Goal: Information Seeking & Learning: Learn about a topic

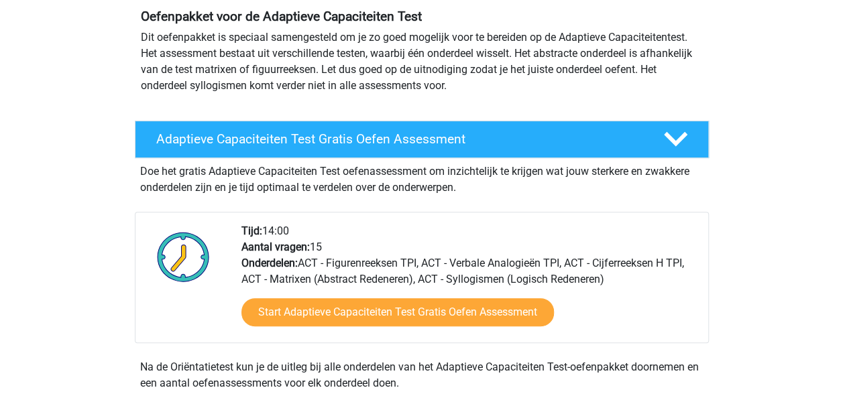
scroll to position [134, 0]
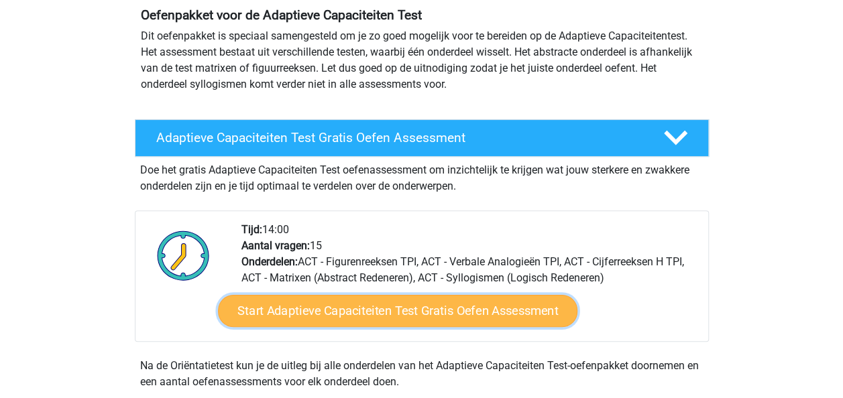
drag, startPoint x: 365, startPoint y: 314, endPoint x: 381, endPoint y: 316, distance: 16.1
click at [365, 314] on link "Start Adaptieve Capaciteiten Test Gratis Oefen Assessment" at bounding box center [397, 311] width 359 height 32
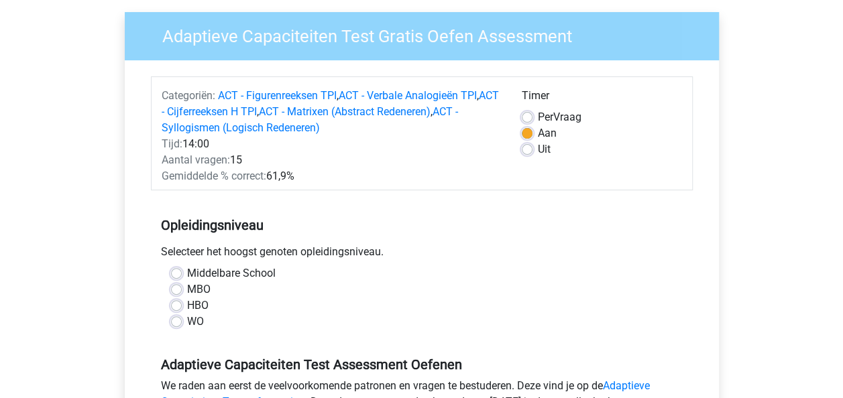
scroll to position [201, 0]
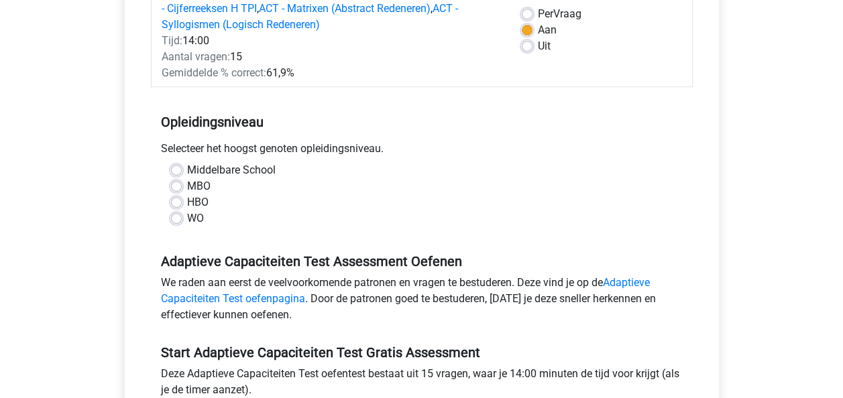
click at [187, 200] on label "HBO" at bounding box center [197, 202] width 21 height 16
click at [178, 200] on input "HBO" at bounding box center [176, 200] width 11 height 13
radio input "true"
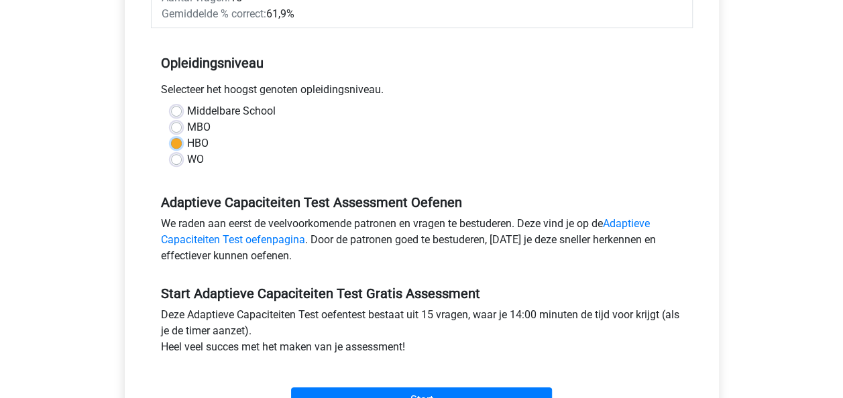
scroll to position [335, 0]
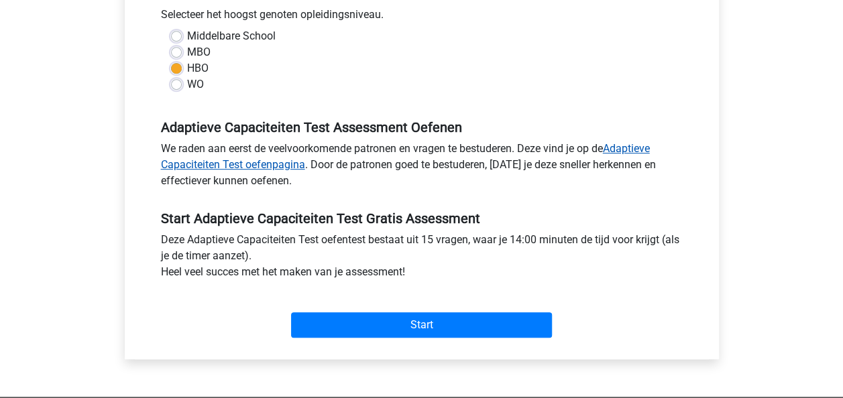
click at [627, 147] on link "Adaptieve Capaciteiten Test oefenpagina" at bounding box center [405, 156] width 489 height 29
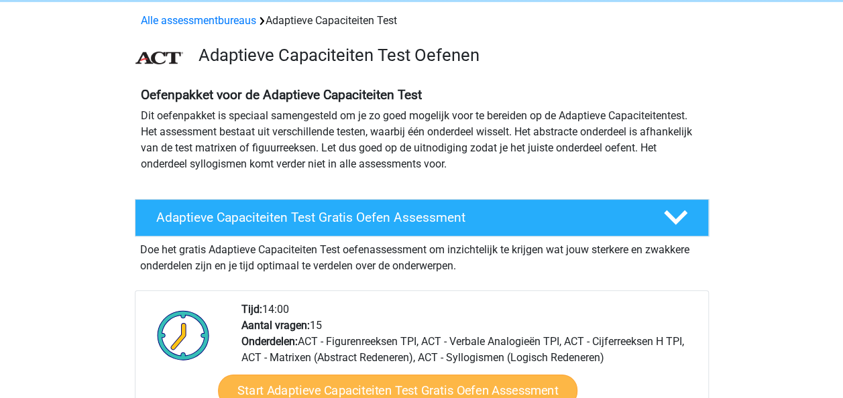
scroll to position [134, 0]
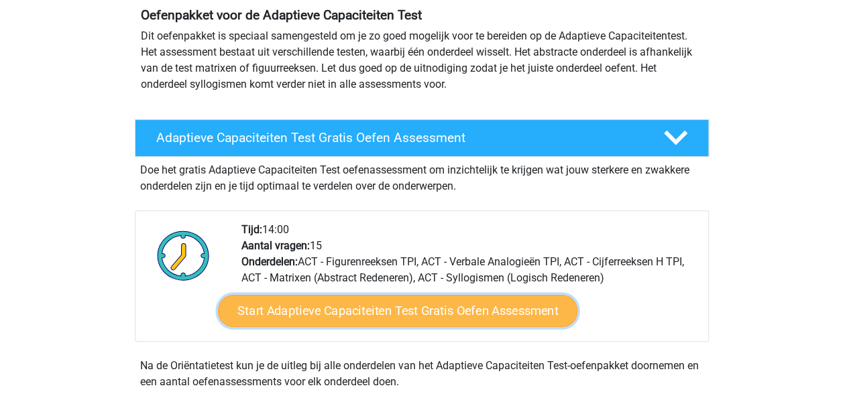
click at [464, 306] on link "Start Adaptieve Capaciteiten Test Gratis Oefen Assessment" at bounding box center [397, 311] width 359 height 32
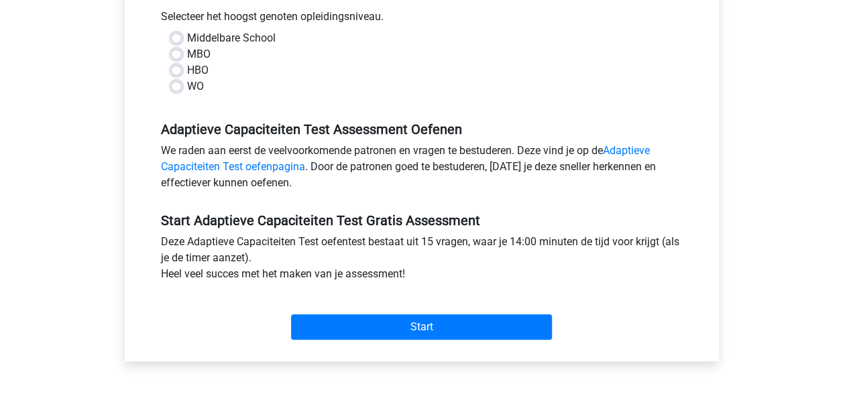
scroll to position [335, 0]
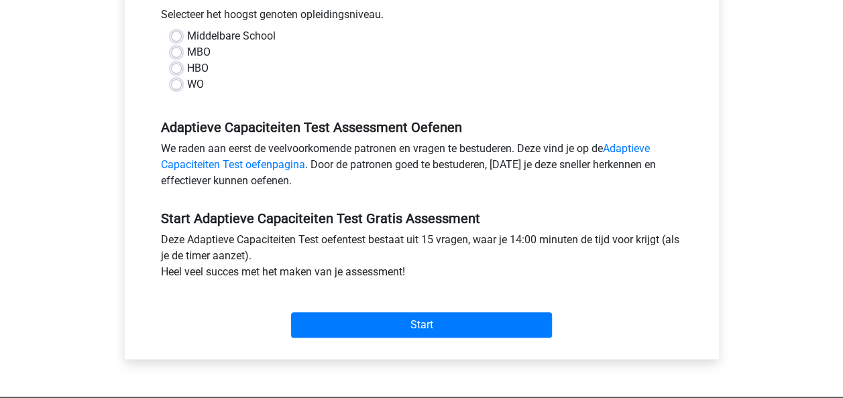
click at [187, 66] on label "HBO" at bounding box center [197, 68] width 21 height 16
click at [180, 66] on input "HBO" at bounding box center [176, 66] width 11 height 13
radio input "true"
click at [187, 51] on label "MBO" at bounding box center [198, 52] width 23 height 16
click at [179, 51] on input "MBO" at bounding box center [176, 50] width 11 height 13
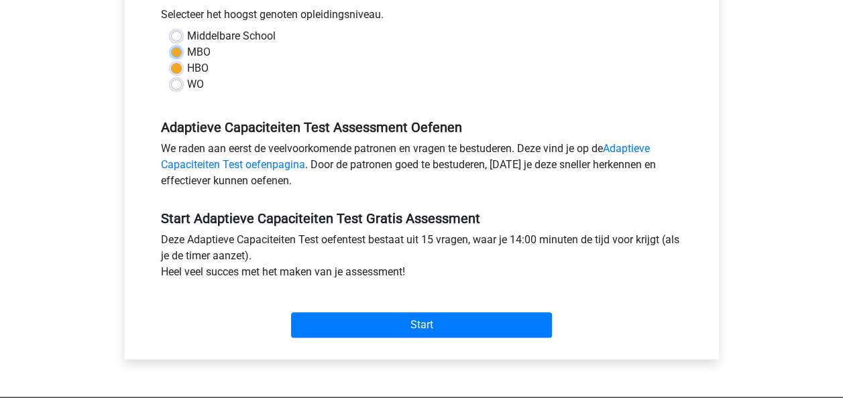
radio input "true"
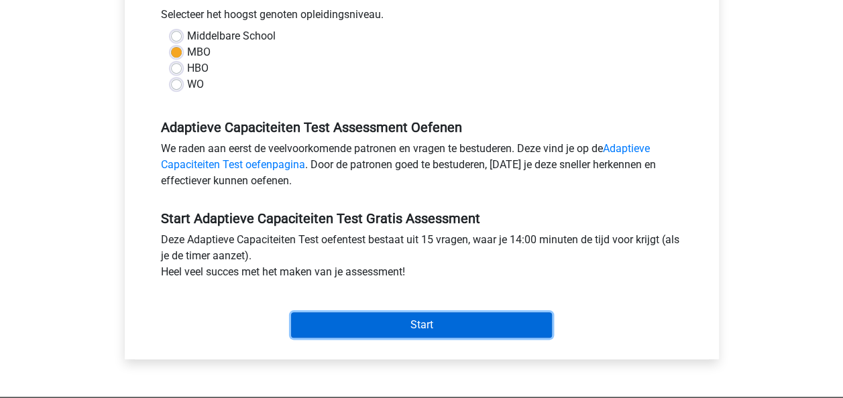
click at [421, 324] on input "Start" at bounding box center [421, 324] width 261 height 25
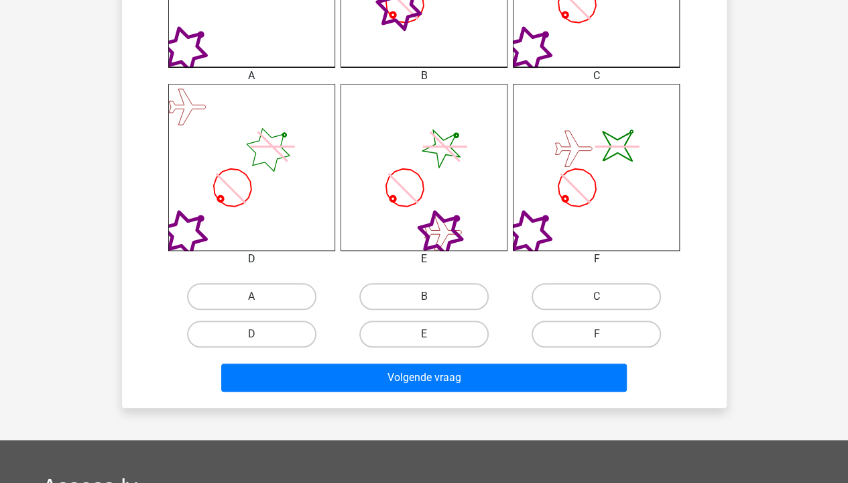
scroll to position [536, 0]
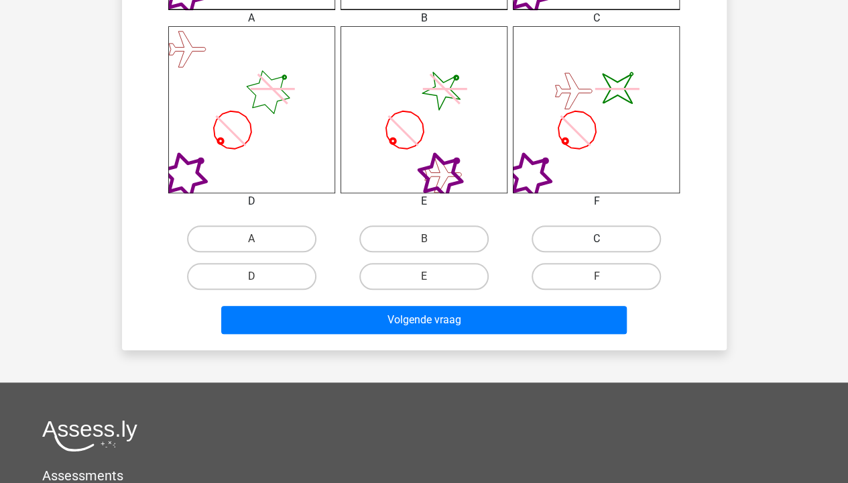
click at [572, 232] on label "C" at bounding box center [596, 238] width 129 height 27
click at [597, 239] on input "C" at bounding box center [601, 243] width 9 height 9
radio input "true"
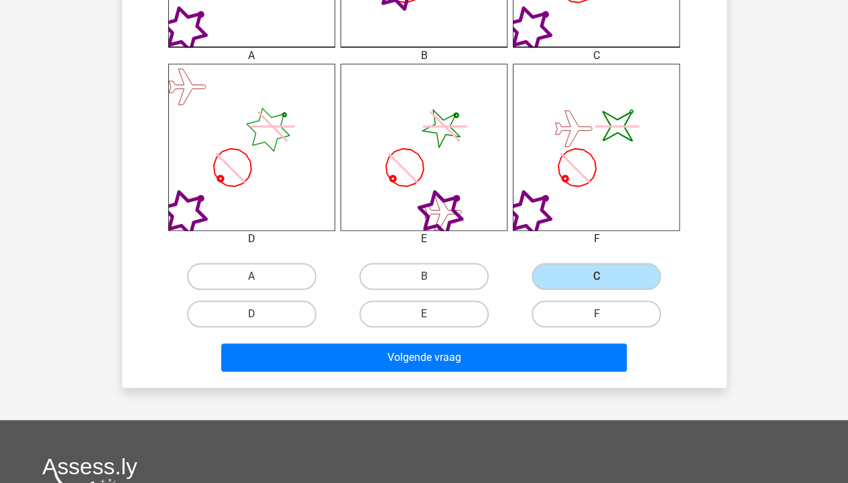
scroll to position [469, 0]
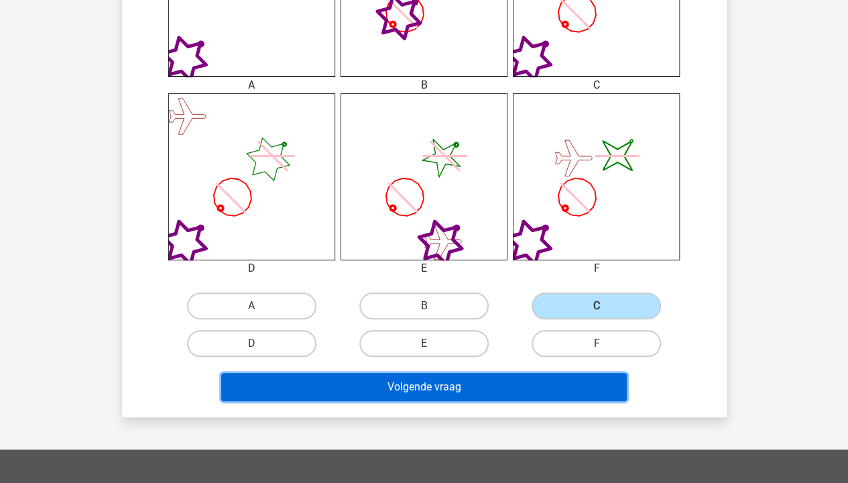
click at [533, 387] on button "Volgende vraag" at bounding box center [424, 387] width 406 height 28
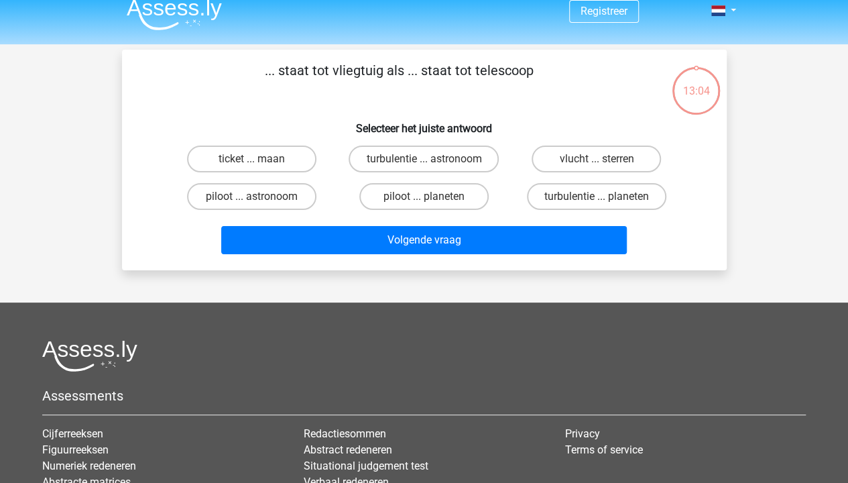
scroll to position [0, 0]
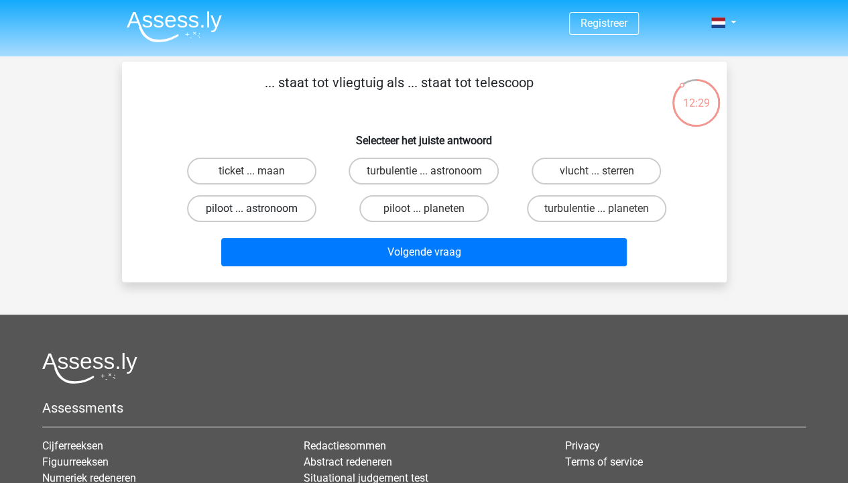
click at [246, 206] on label "piloot ... astronoom" at bounding box center [251, 208] width 129 height 27
click at [251, 208] on input "piloot ... astronoom" at bounding box center [255, 212] width 9 height 9
radio input "true"
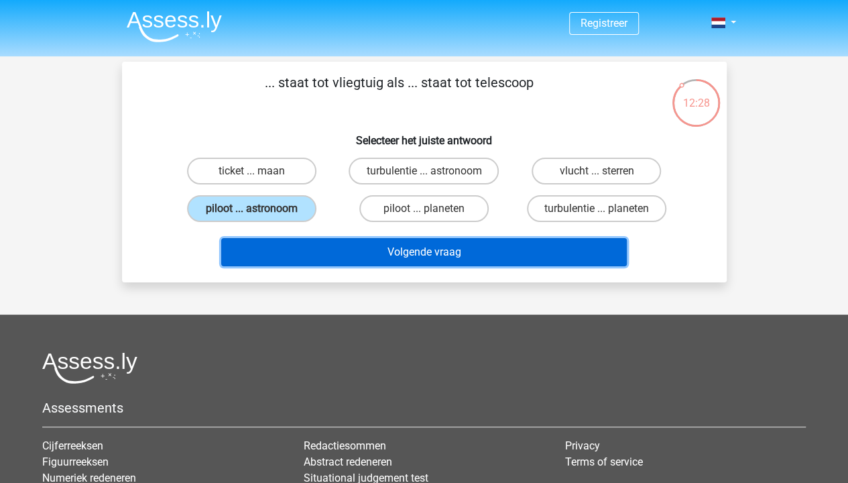
click at [487, 247] on button "Volgende vraag" at bounding box center [424, 252] width 406 height 28
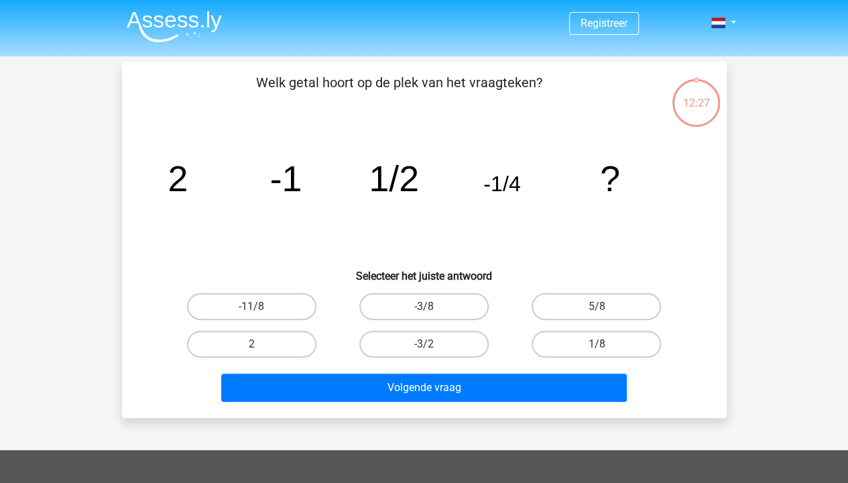
scroll to position [62, 0]
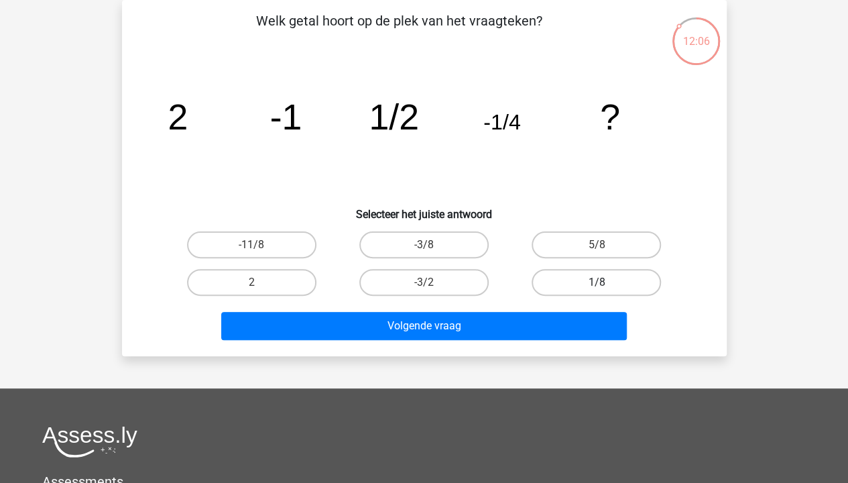
click at [601, 281] on label "1/8" at bounding box center [596, 282] width 129 height 27
click at [601, 282] on input "1/8" at bounding box center [601, 286] width 9 height 9
radio input "true"
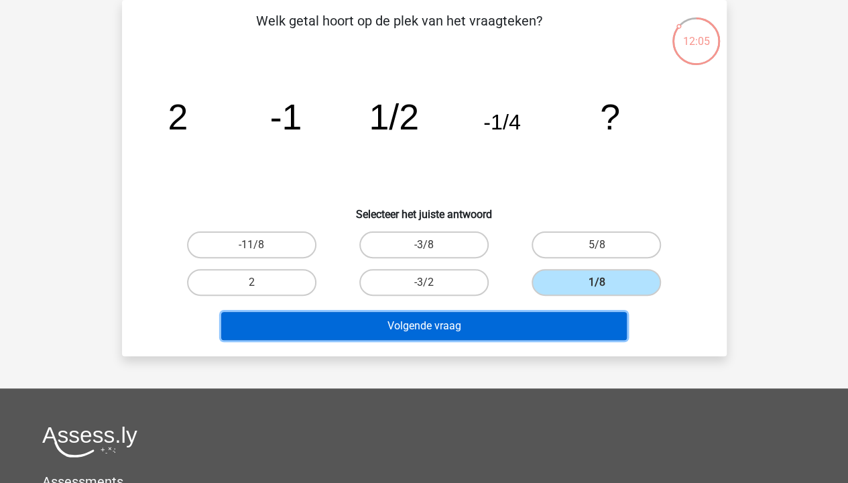
click at [505, 318] on button "Volgende vraag" at bounding box center [424, 326] width 406 height 28
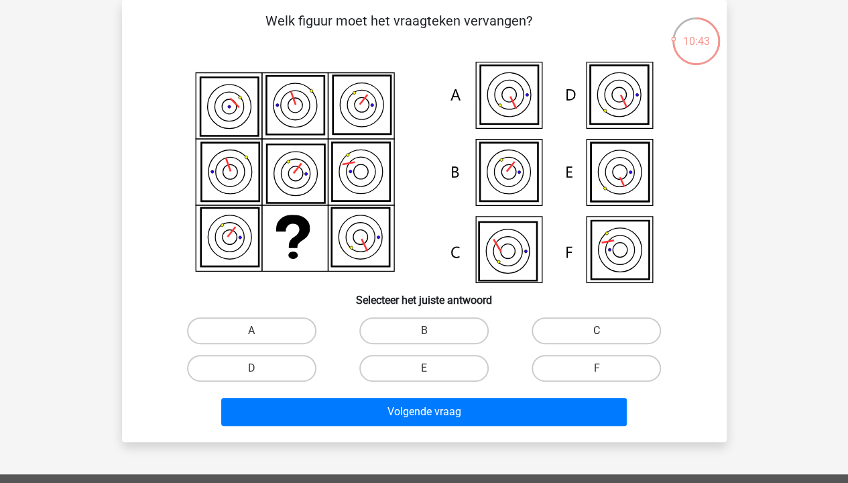
click at [649, 335] on label "C" at bounding box center [596, 330] width 129 height 27
click at [605, 335] on input "C" at bounding box center [601, 334] width 9 height 9
radio input "true"
click at [589, 395] on div "Volgende vraag" at bounding box center [424, 409] width 562 height 44
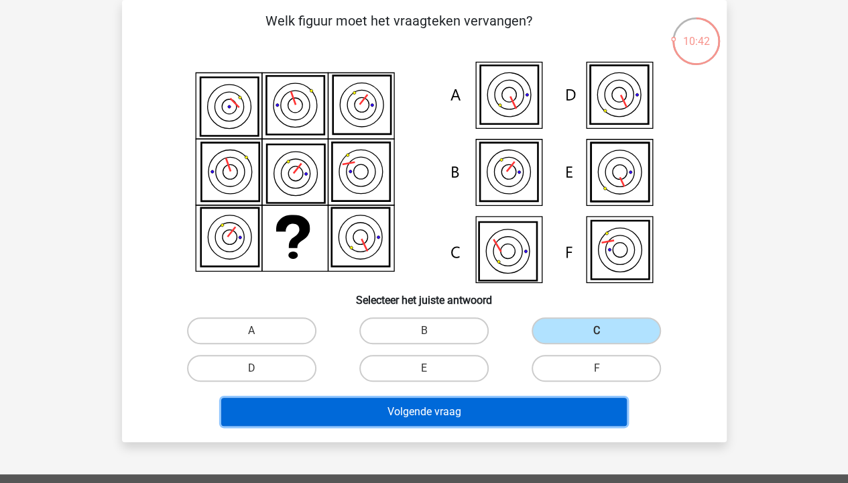
click at [595, 397] on button "Volgende vraag" at bounding box center [424, 411] width 406 height 28
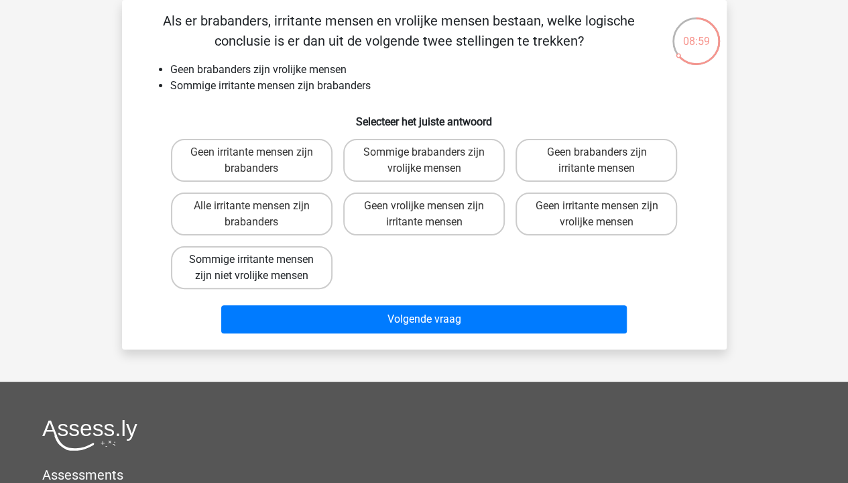
click at [282, 267] on label "Sommige irritante mensen zijn niet vrolijke mensen" at bounding box center [252, 267] width 162 height 43
click at [260, 267] on input "Sommige irritante mensen zijn niet vrolijke mensen" at bounding box center [255, 263] width 9 height 9
radio input "true"
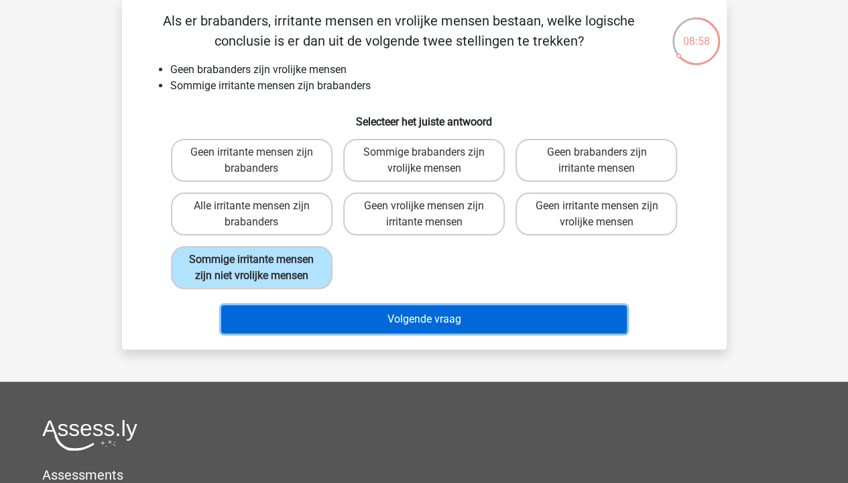
click at [467, 328] on button "Volgende vraag" at bounding box center [424, 319] width 406 height 28
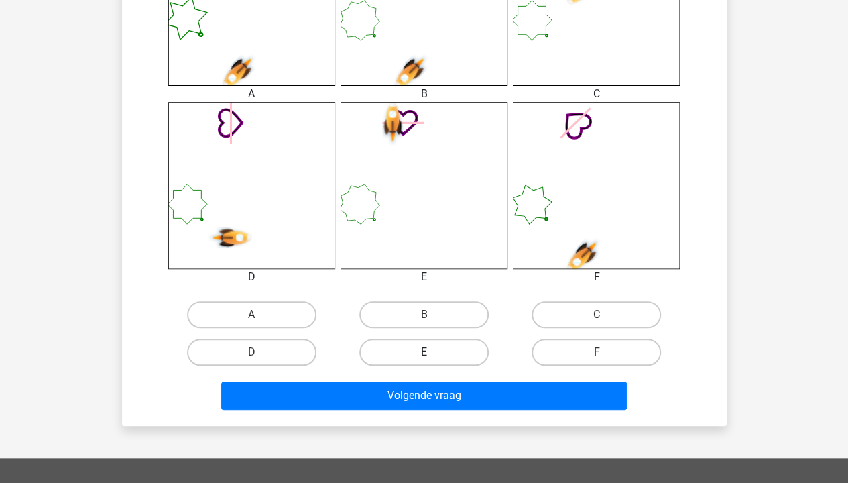
scroll to position [464, 0]
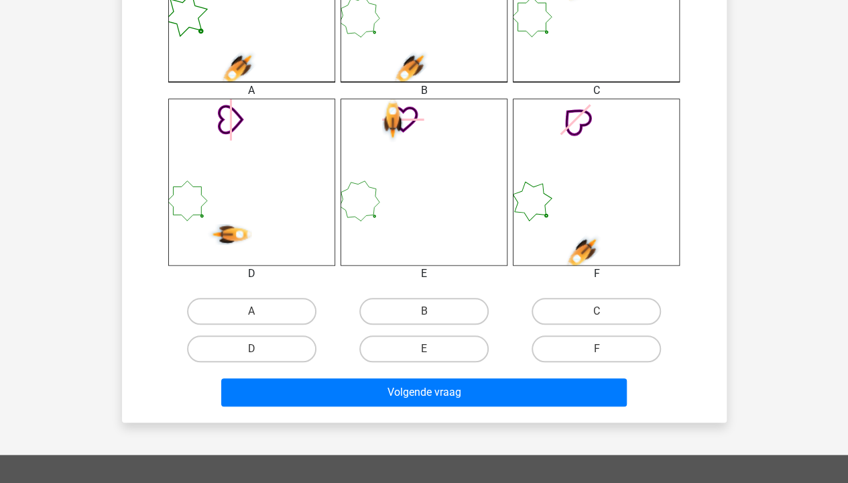
click at [429, 313] on input "B" at bounding box center [428, 315] width 9 height 9
radio input "true"
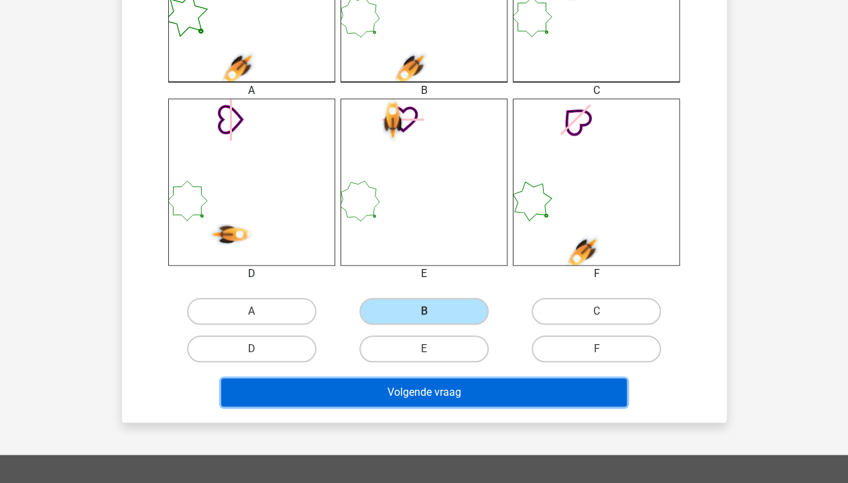
click at [440, 393] on button "Volgende vraag" at bounding box center [424, 392] width 406 height 28
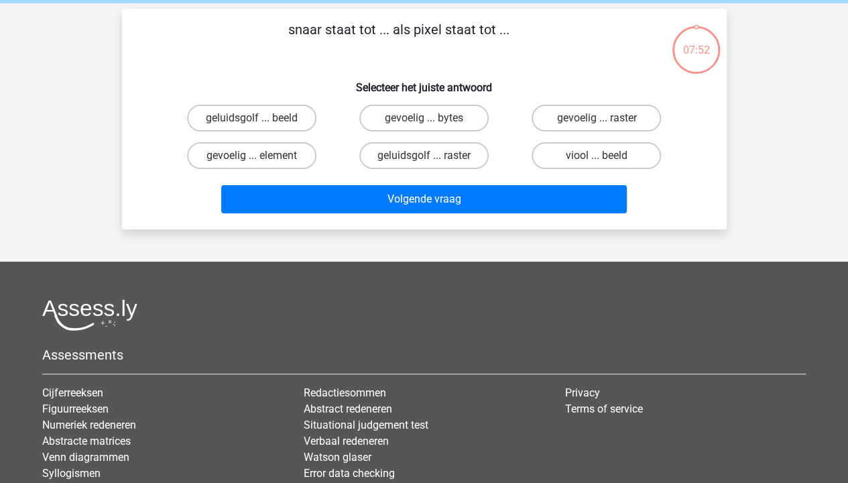
scroll to position [0, 0]
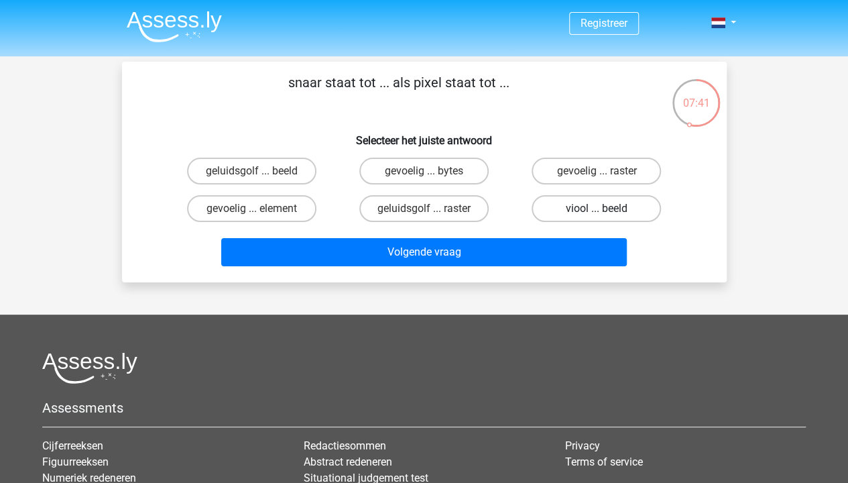
click at [588, 209] on label "viool ... beeld" at bounding box center [596, 208] width 129 height 27
click at [597, 209] on input "viool ... beeld" at bounding box center [601, 212] width 9 height 9
radio input "true"
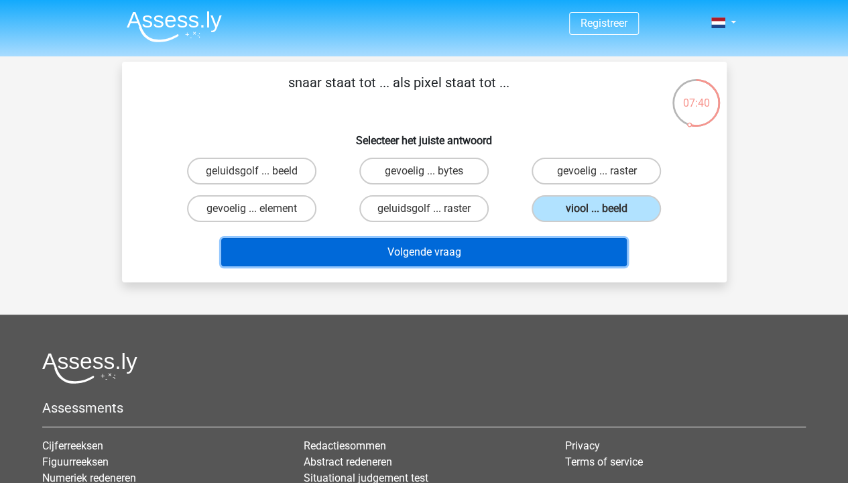
click at [550, 250] on button "Volgende vraag" at bounding box center [424, 252] width 406 height 28
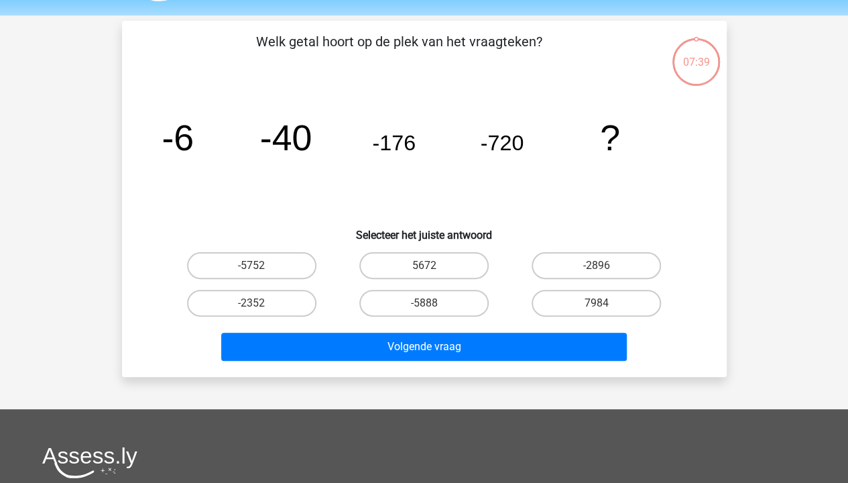
scroll to position [62, 0]
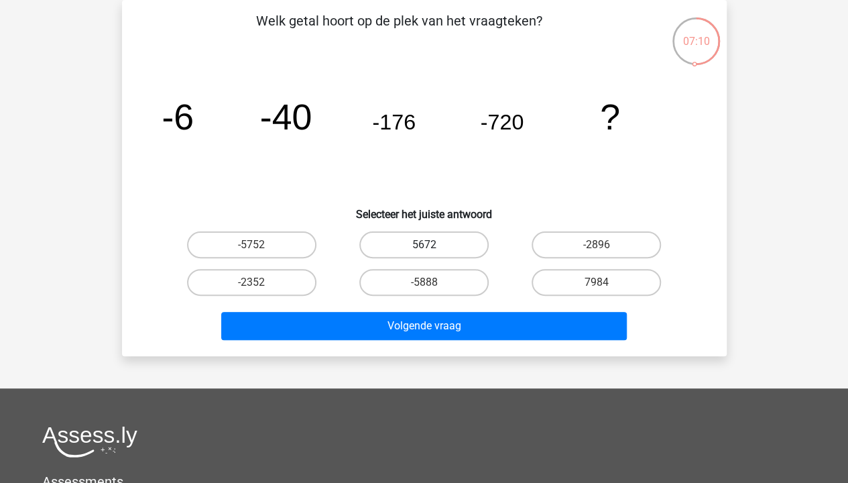
click at [424, 243] on label "5672" at bounding box center [423, 244] width 129 height 27
click at [424, 245] on input "5672" at bounding box center [428, 249] width 9 height 9
radio input "true"
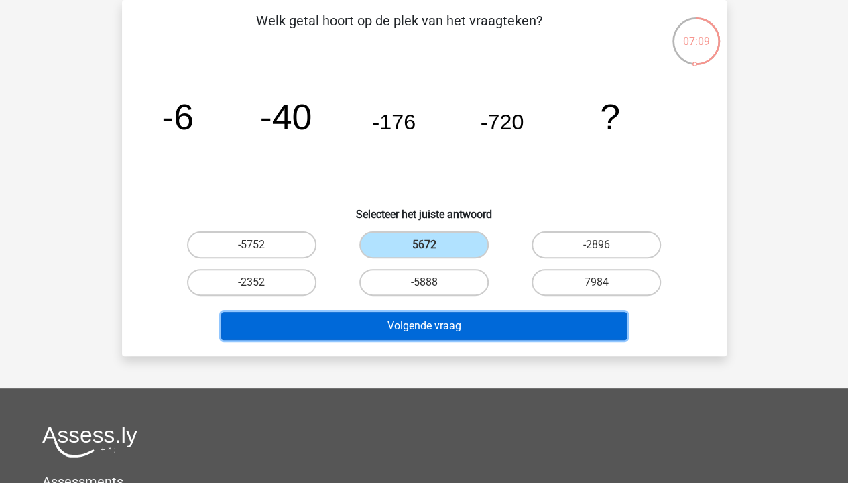
click at [488, 330] on button "Volgende vraag" at bounding box center [424, 326] width 406 height 28
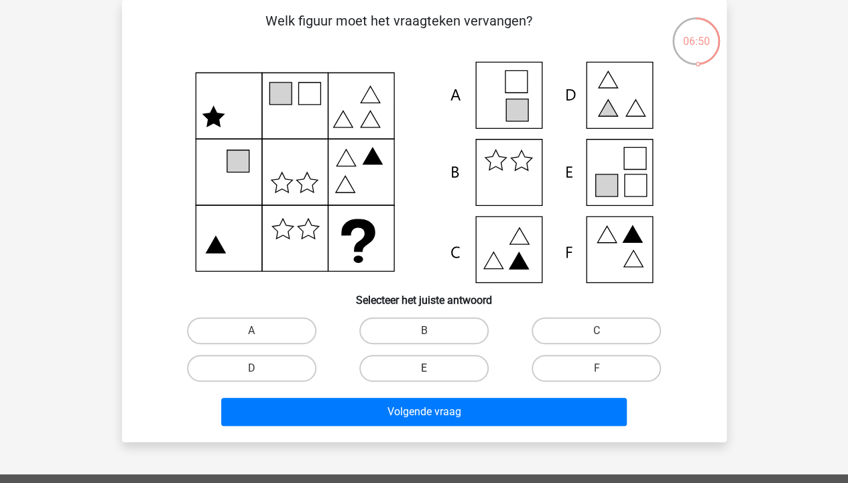
click at [455, 371] on label "E" at bounding box center [423, 368] width 129 height 27
click at [432, 371] on input "E" at bounding box center [428, 372] width 9 height 9
radio input "true"
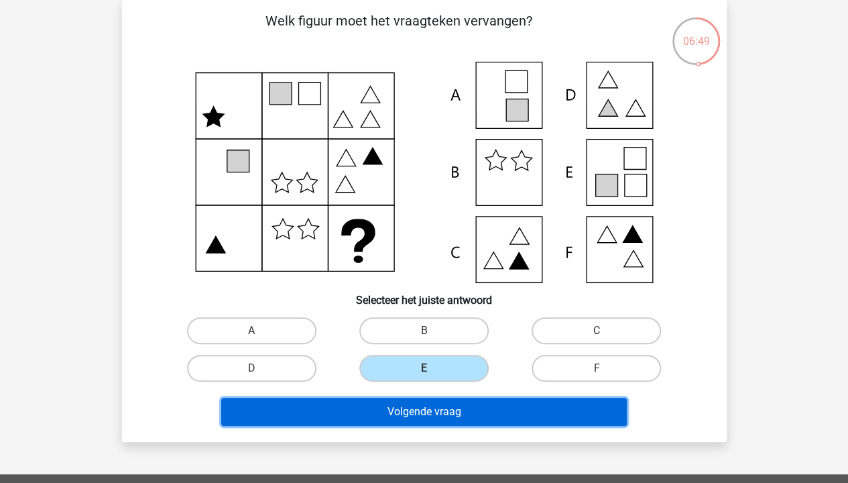
click at [462, 397] on button "Volgende vraag" at bounding box center [424, 411] width 406 height 28
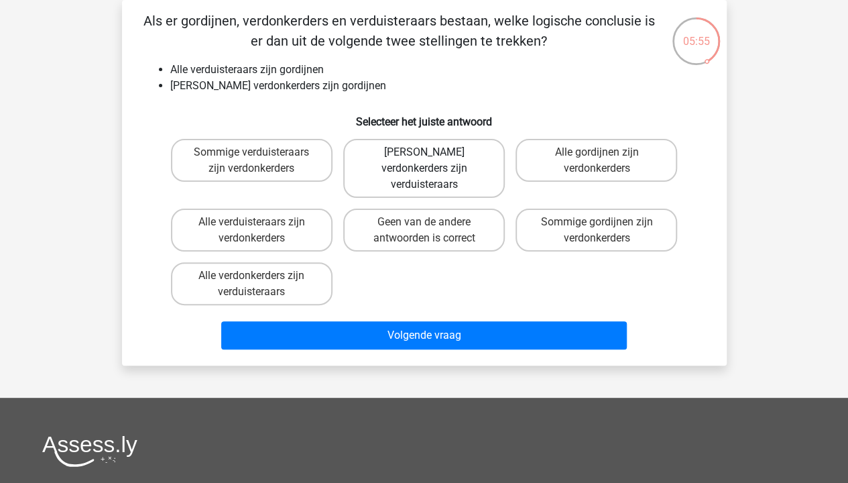
click at [476, 174] on label "Geen verdonkerders zijn verduisteraars" at bounding box center [424, 168] width 162 height 59
click at [432, 161] on input "Geen verdonkerders zijn verduisteraars" at bounding box center [428, 156] width 9 height 9
radio input "true"
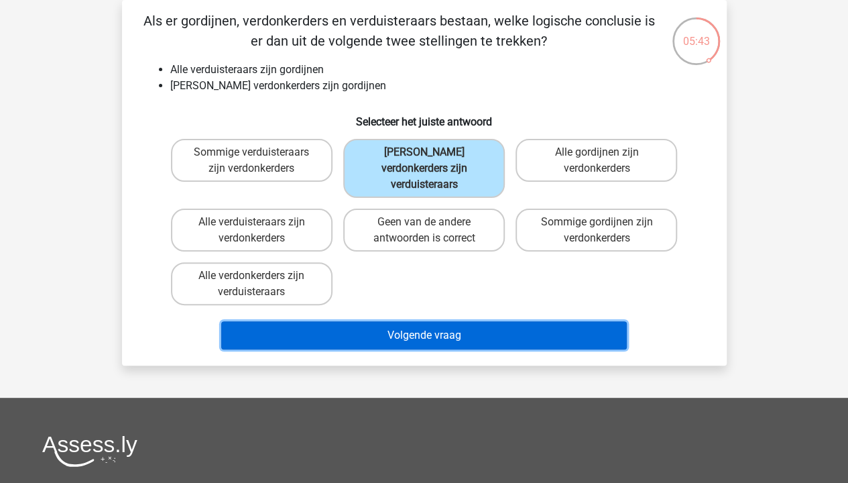
click at [446, 321] on button "Volgende vraag" at bounding box center [424, 335] width 406 height 28
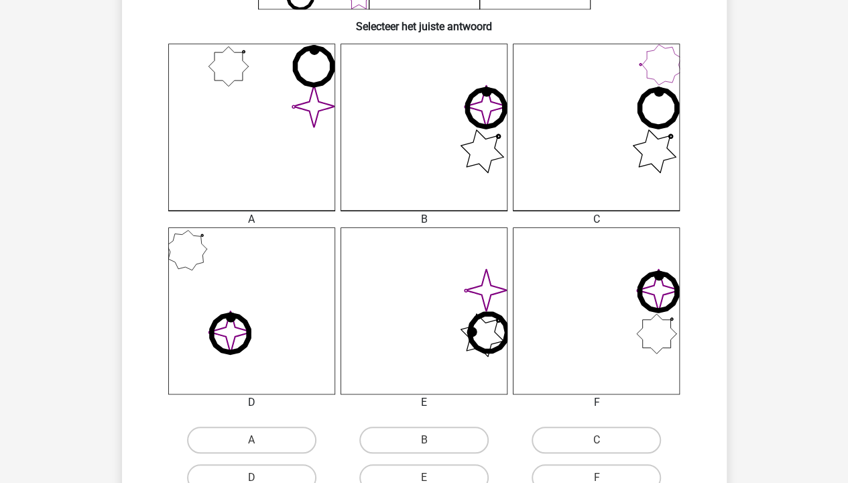
scroll to position [402, 0]
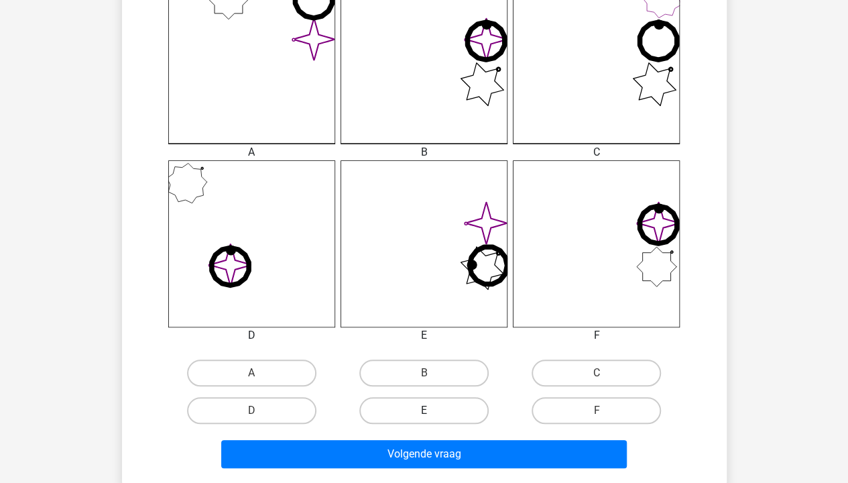
click at [444, 397] on label "E" at bounding box center [423, 410] width 129 height 27
click at [432, 397] on input "E" at bounding box center [428, 414] width 9 height 9
radio input "true"
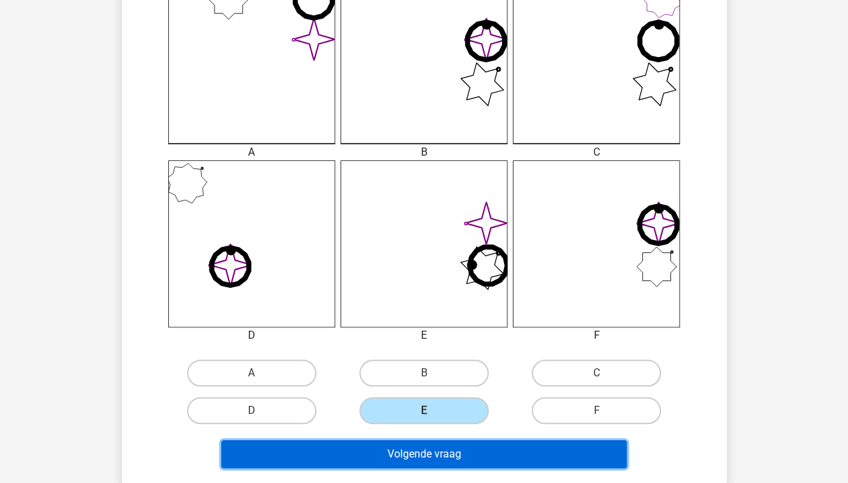
click at [453, 397] on button "Volgende vraag" at bounding box center [424, 454] width 406 height 28
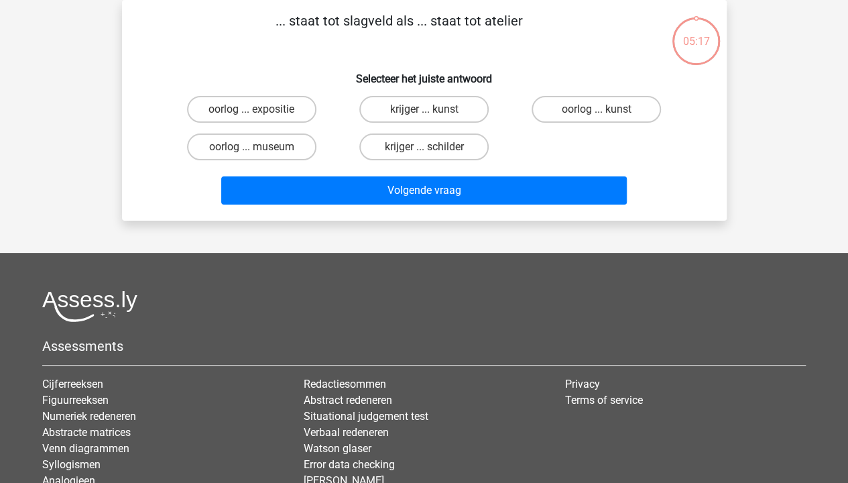
scroll to position [0, 0]
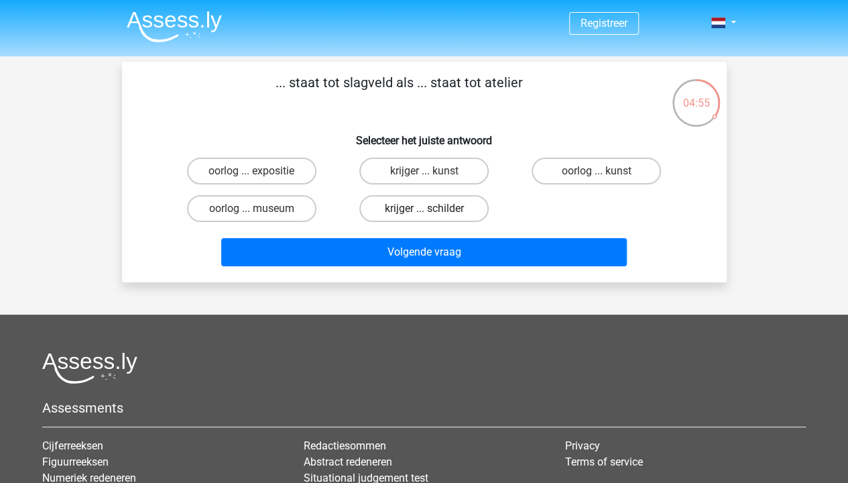
click at [443, 207] on label "krijger ... schilder" at bounding box center [423, 208] width 129 height 27
click at [432, 208] on input "krijger ... schilder" at bounding box center [428, 212] width 9 height 9
radio input "true"
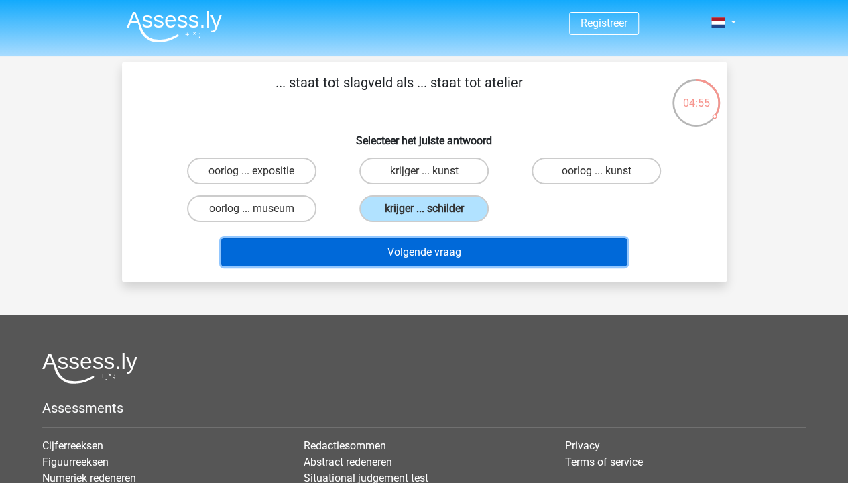
click at [445, 257] on button "Volgende vraag" at bounding box center [424, 252] width 406 height 28
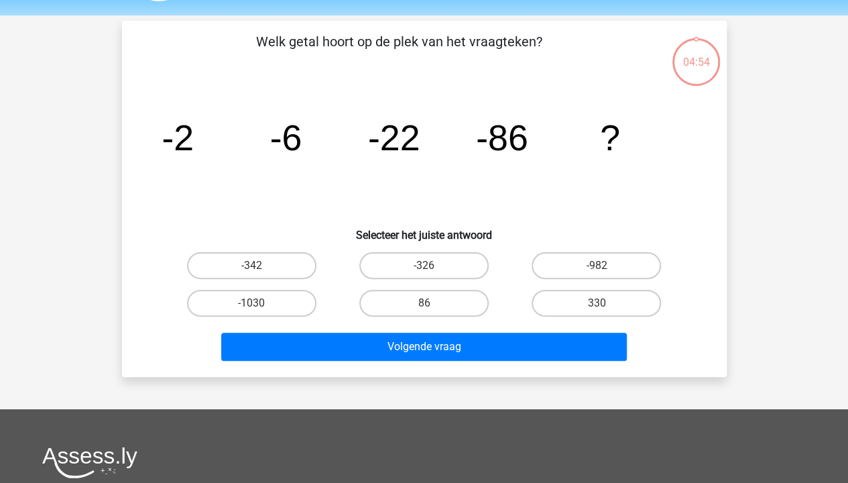
scroll to position [62, 0]
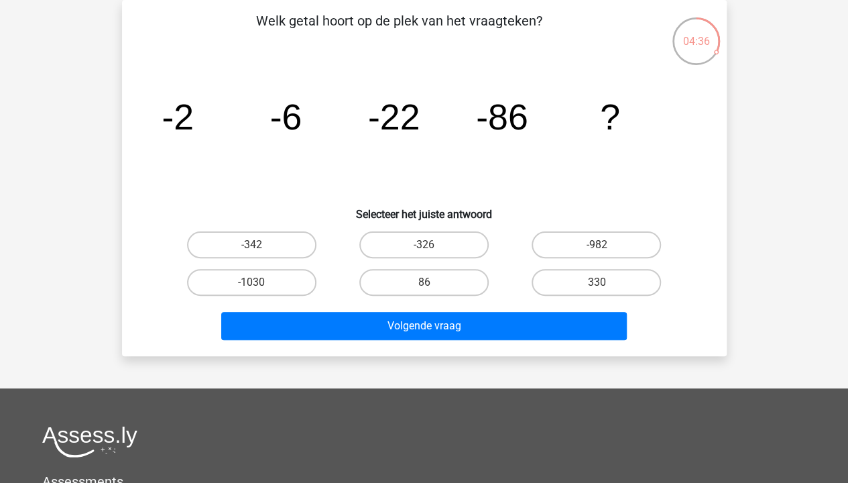
click at [430, 251] on input "-326" at bounding box center [428, 249] width 9 height 9
radio input "true"
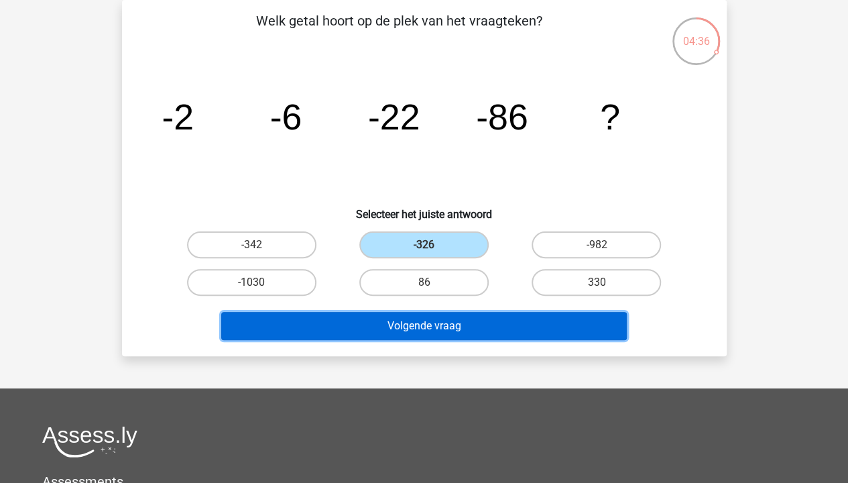
click at [434, 328] on button "Volgende vraag" at bounding box center [424, 326] width 406 height 28
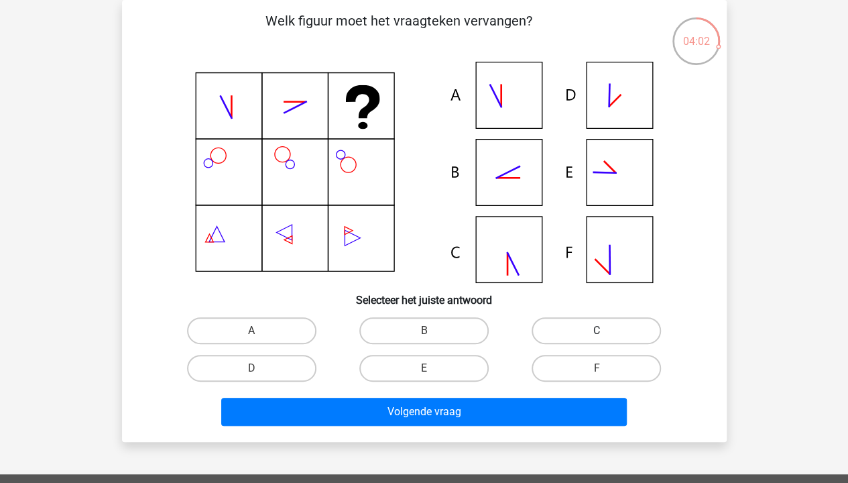
click at [583, 334] on label "C" at bounding box center [596, 330] width 129 height 27
click at [597, 334] on input "C" at bounding box center [601, 334] width 9 height 9
radio input "true"
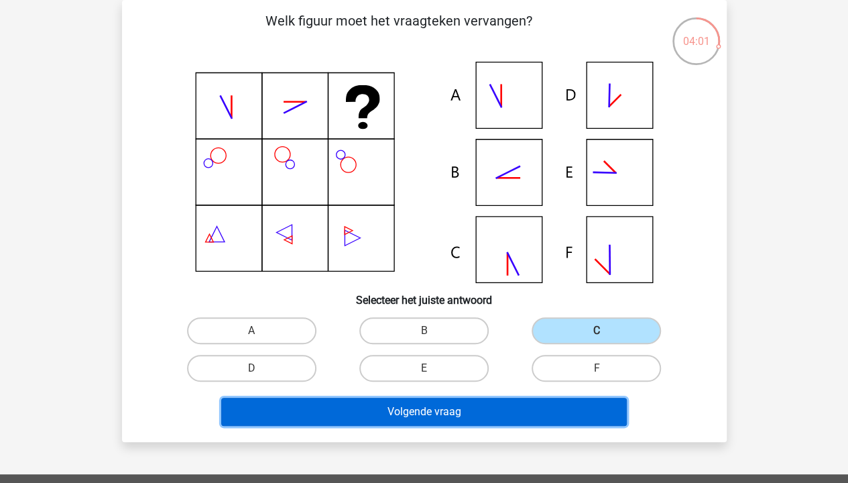
click at [548, 397] on button "Volgende vraag" at bounding box center [424, 411] width 406 height 28
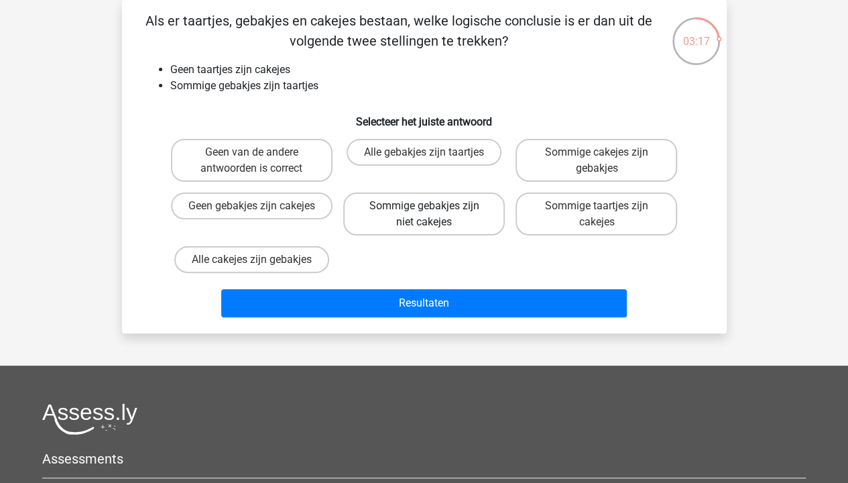
click at [432, 225] on label "Sommige gebakjes zijn niet cakejes" at bounding box center [424, 213] width 162 height 43
click at [432, 214] on input "Sommige gebakjes zijn niet cakejes" at bounding box center [428, 210] width 9 height 9
radio input "true"
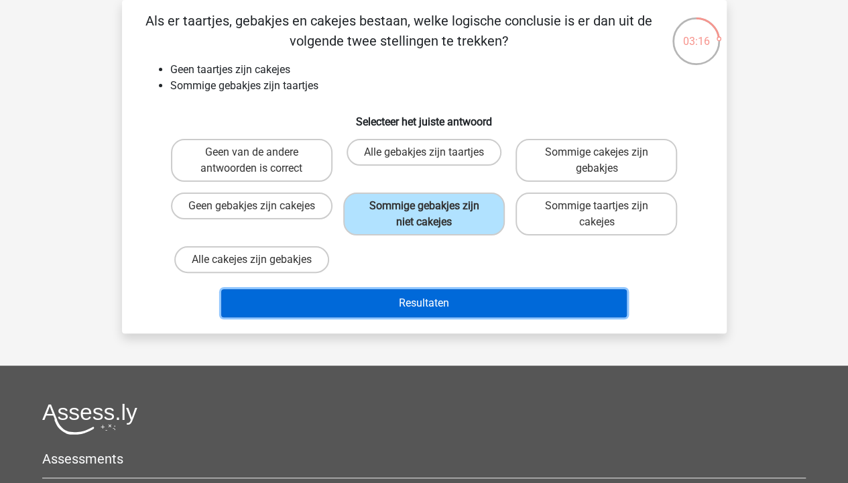
click at [433, 310] on button "Resultaten" at bounding box center [424, 303] width 406 height 28
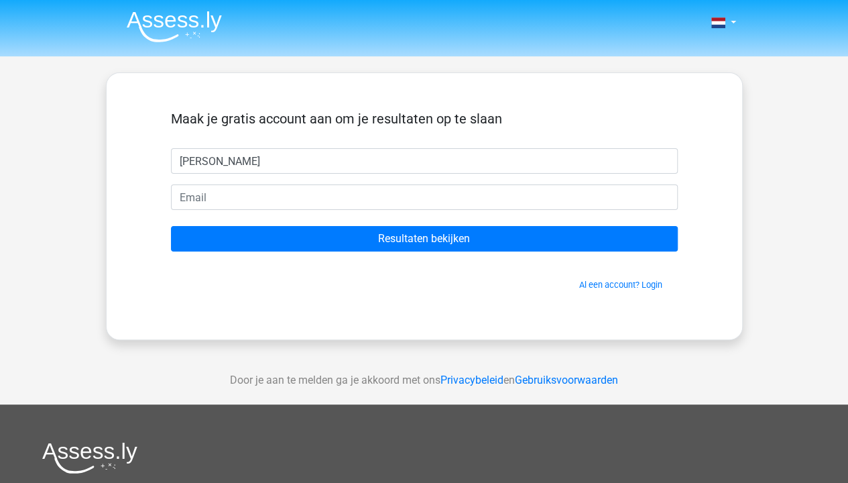
type input "sandra"
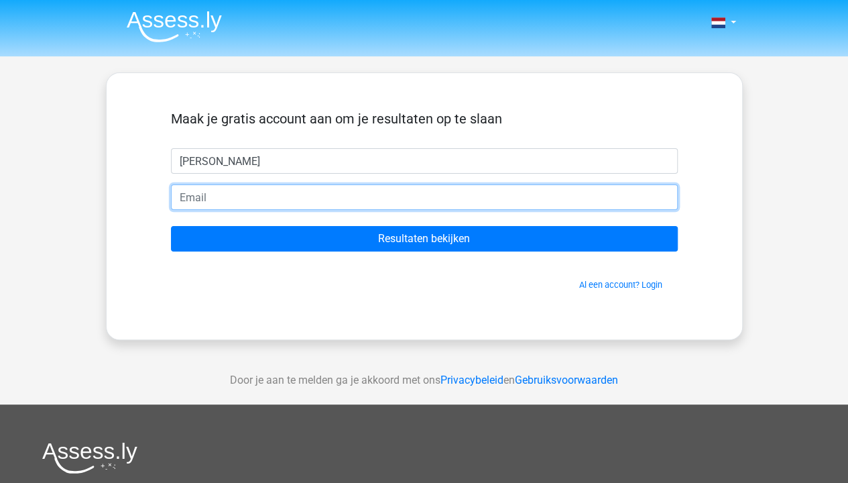
click at [206, 195] on input "email" at bounding box center [424, 196] width 507 height 25
type input "sandra_de_vos@hotmail.com"
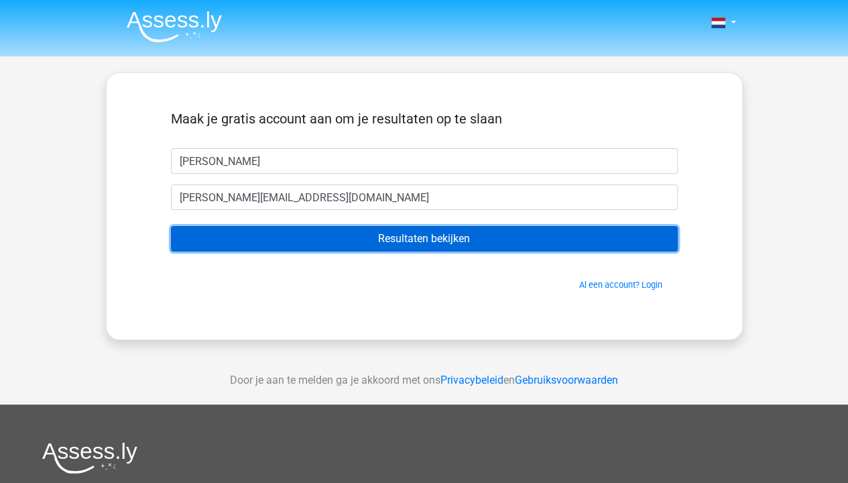
click at [457, 239] on input "Resultaten bekijken" at bounding box center [424, 238] width 507 height 25
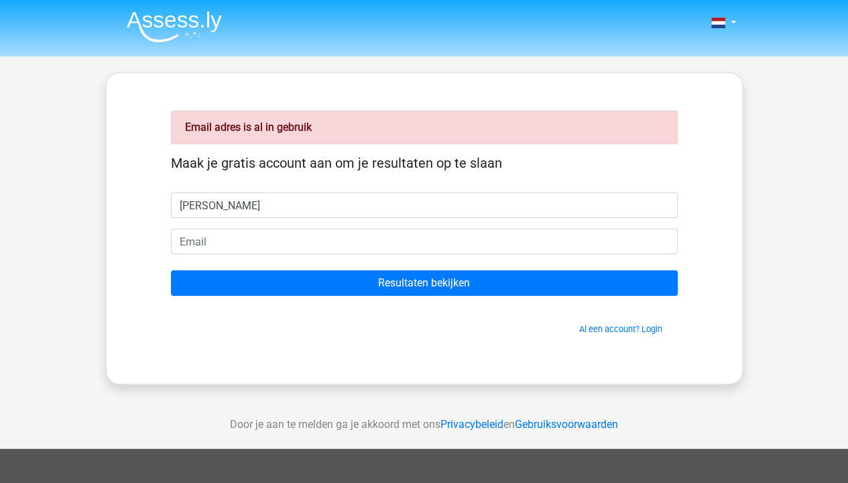
type input "[PERSON_NAME]"
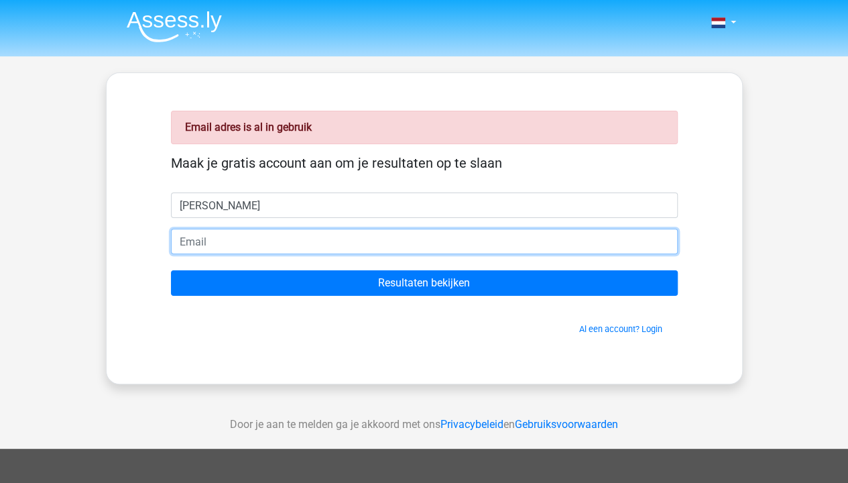
click at [249, 239] on input "email" at bounding box center [424, 241] width 507 height 25
type input "[PERSON_NAME][EMAIL_ADDRESS][DOMAIN_NAME]"
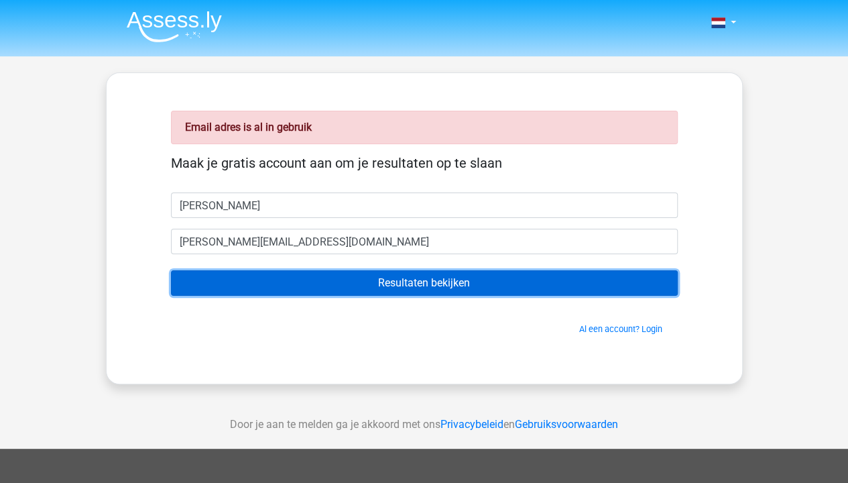
click at [501, 289] on input "Resultaten bekijken" at bounding box center [424, 282] width 507 height 25
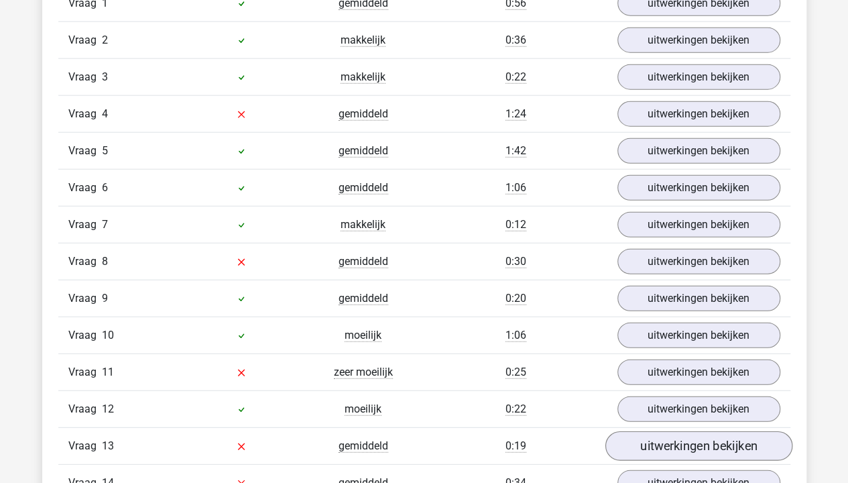
scroll to position [1676, 0]
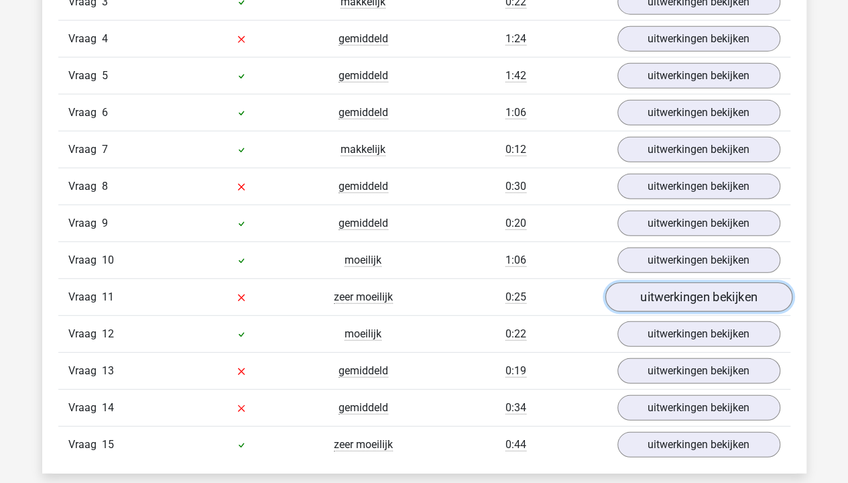
click at [713, 287] on link "uitwerkingen bekijken" at bounding box center [698, 296] width 187 height 29
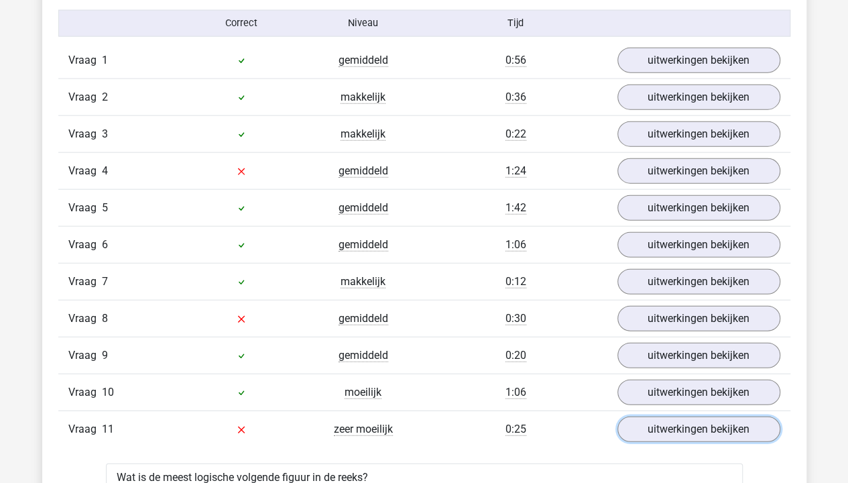
scroll to position [1542, 0]
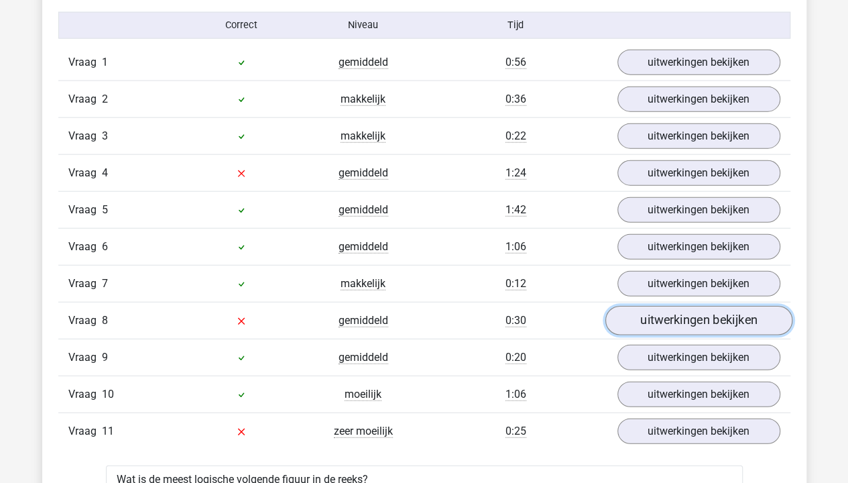
click at [674, 320] on link "uitwerkingen bekijken" at bounding box center [698, 320] width 187 height 29
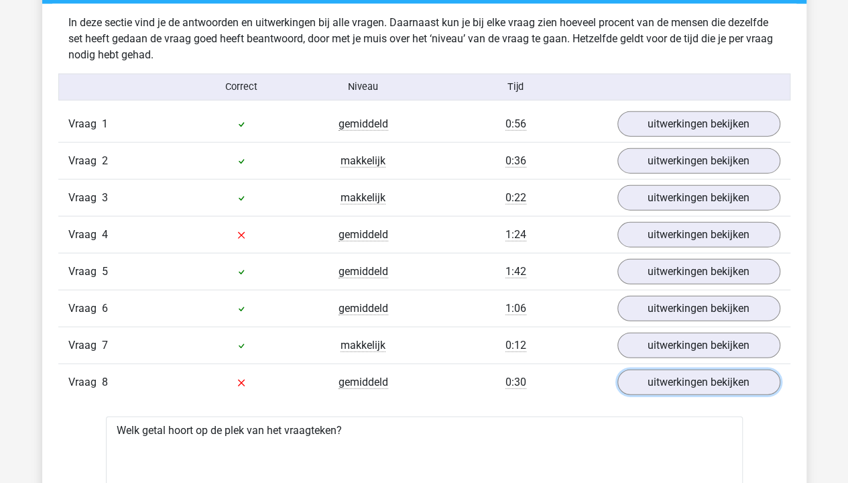
scroll to position [1475, 0]
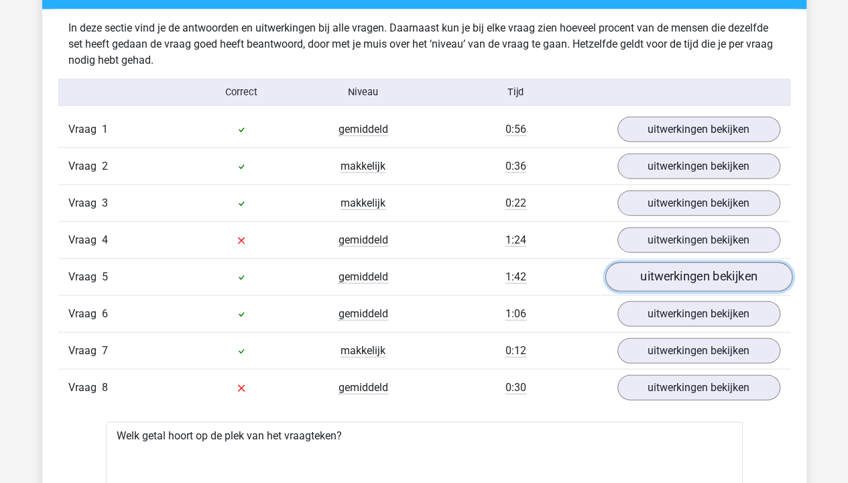
click at [744, 265] on link "uitwerkingen bekijken" at bounding box center [698, 276] width 187 height 29
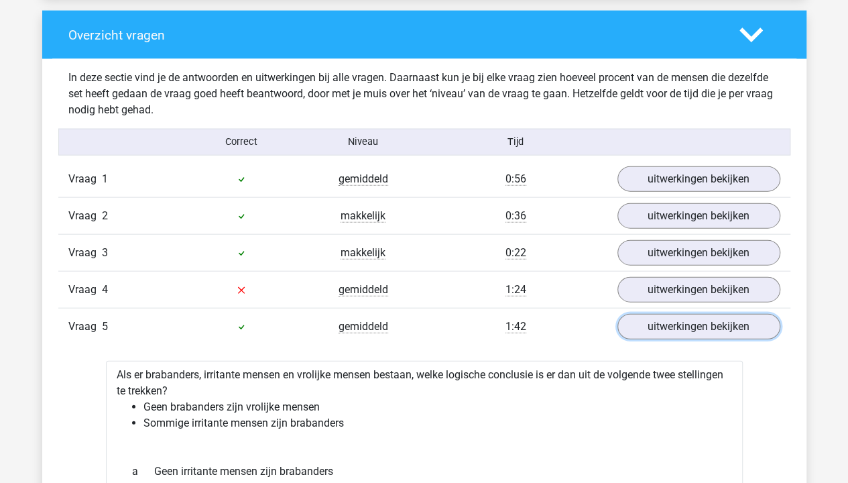
scroll to position [1341, 0]
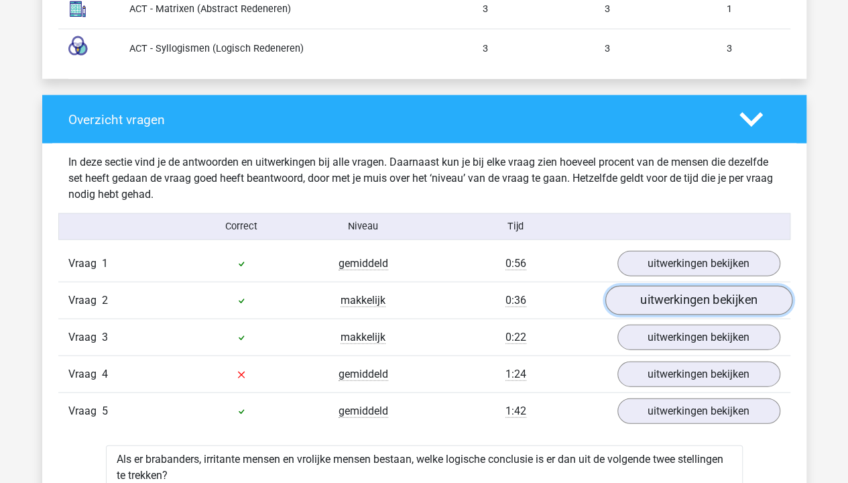
click at [723, 291] on link "uitwerkingen bekijken" at bounding box center [698, 300] width 187 height 29
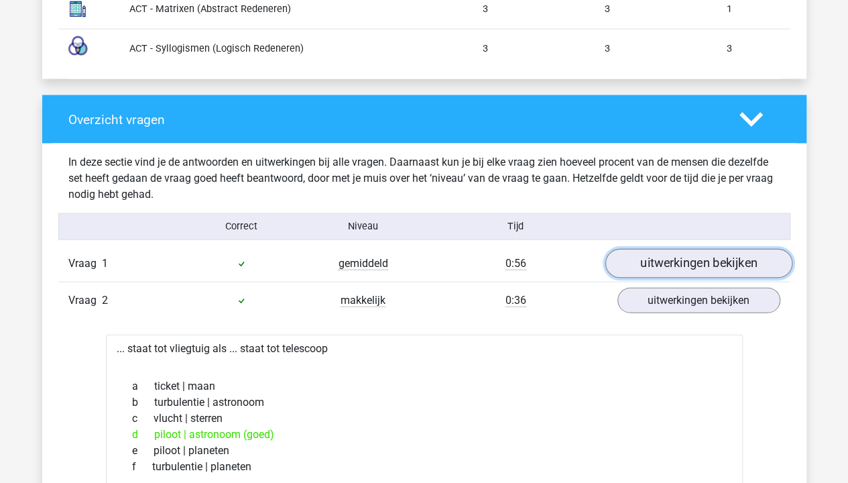
click at [701, 260] on link "uitwerkingen bekijken" at bounding box center [698, 263] width 187 height 29
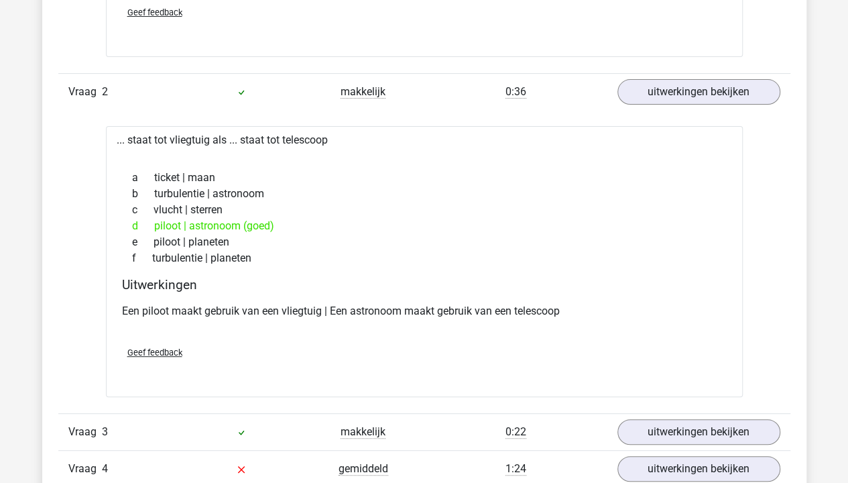
scroll to position [2815, 0]
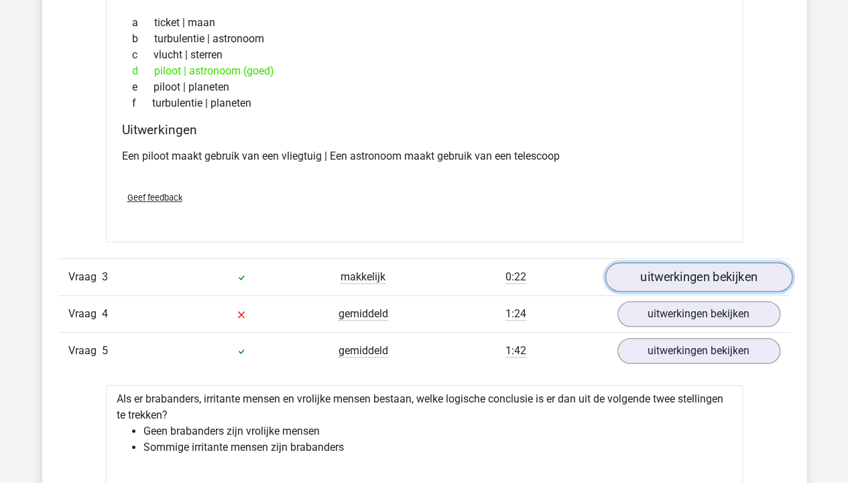
click at [732, 266] on link "uitwerkingen bekijken" at bounding box center [698, 276] width 187 height 29
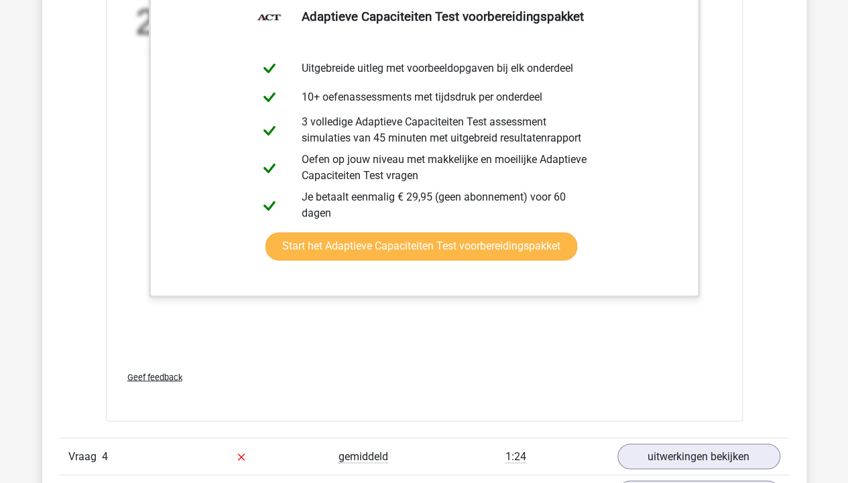
scroll to position [3620, 0]
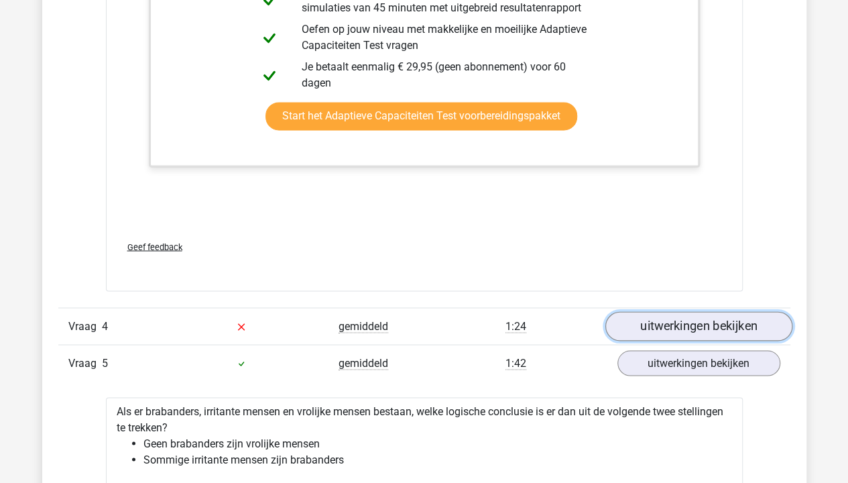
click at [686, 318] on link "uitwerkingen bekijken" at bounding box center [698, 325] width 187 height 29
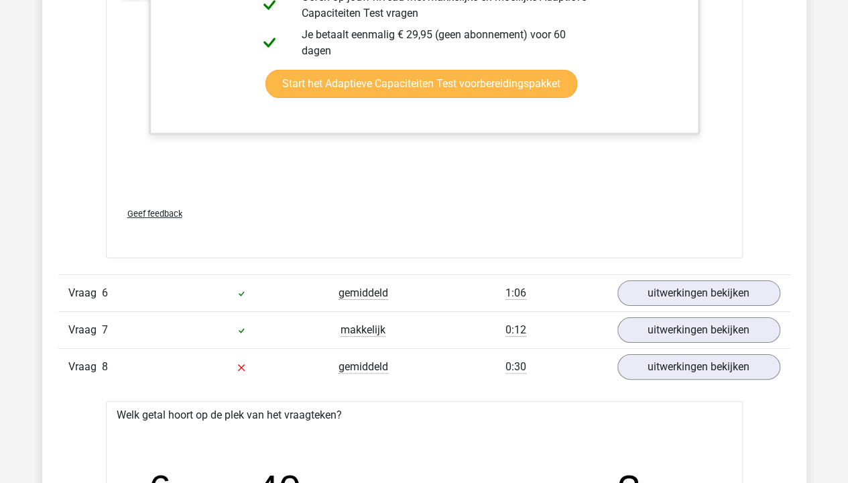
scroll to position [5228, 0]
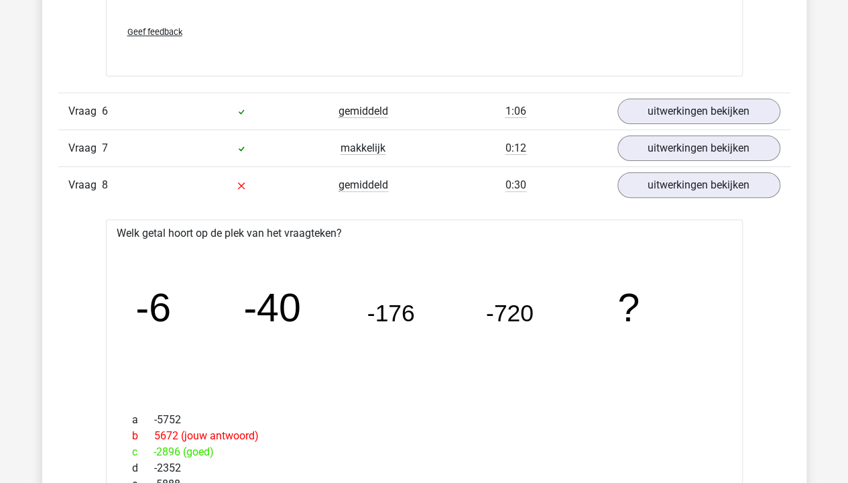
click at [665, 93] on div "Vraag 6 gemiddeld 1:06 uitwerkingen bekijken" at bounding box center [424, 111] width 732 height 37
click at [706, 97] on link "uitwerkingen bekijken" at bounding box center [698, 111] width 187 height 29
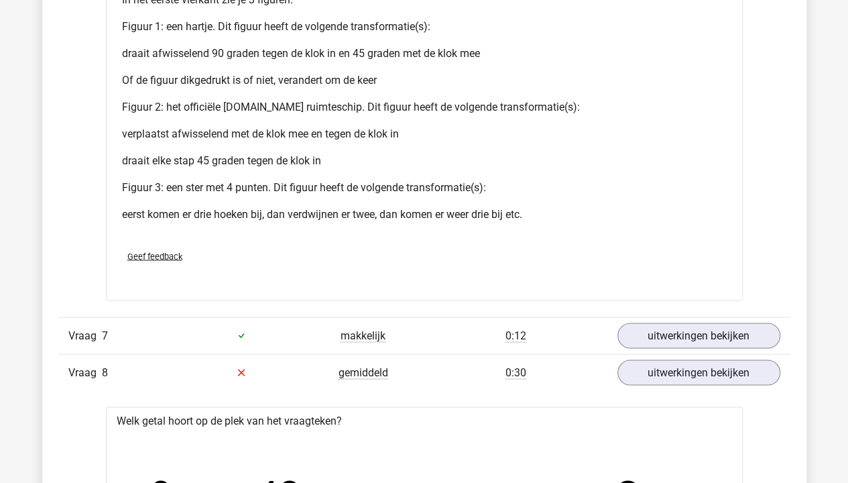
scroll to position [6100, 0]
click at [682, 327] on link "uitwerkingen bekijken" at bounding box center [698, 334] width 187 height 29
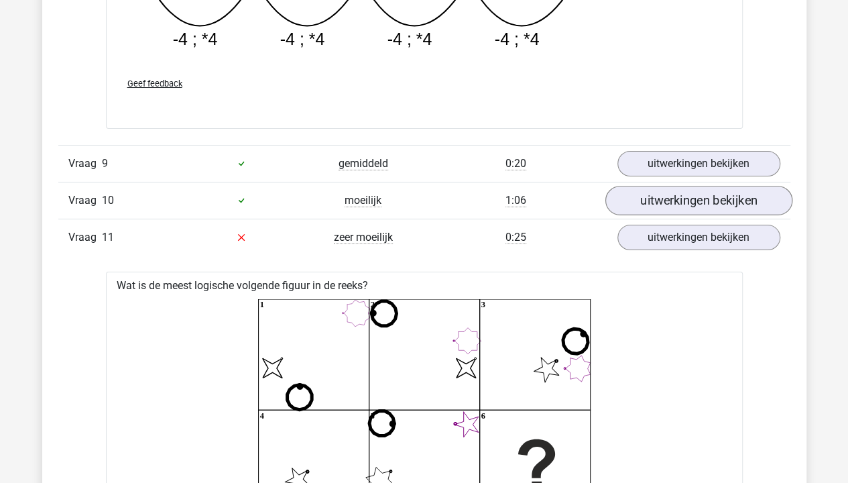
scroll to position [7641, 0]
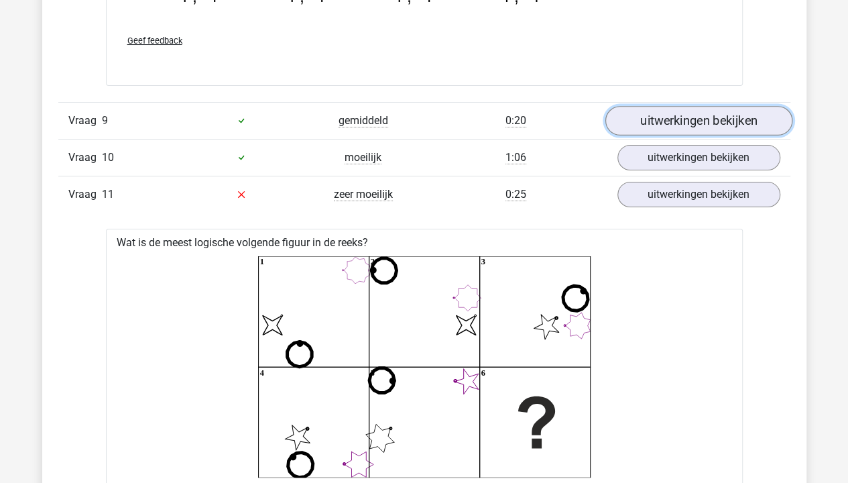
click at [657, 107] on link "uitwerkingen bekijken" at bounding box center [698, 120] width 187 height 29
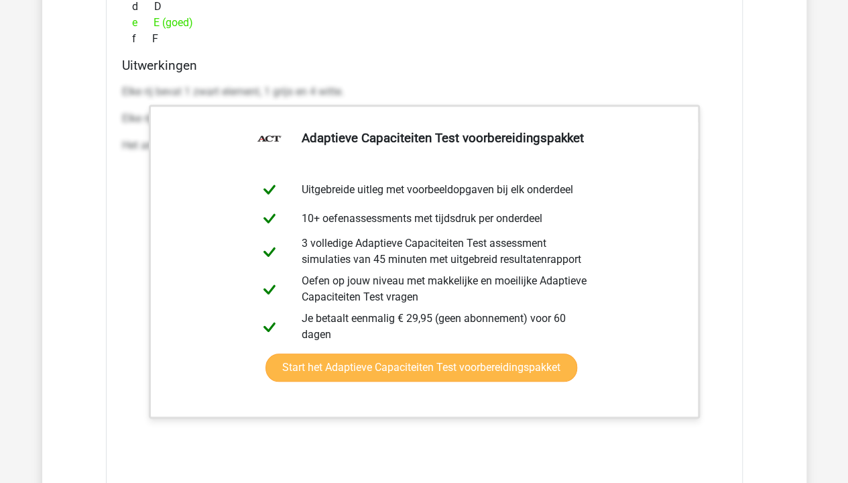
scroll to position [8379, 0]
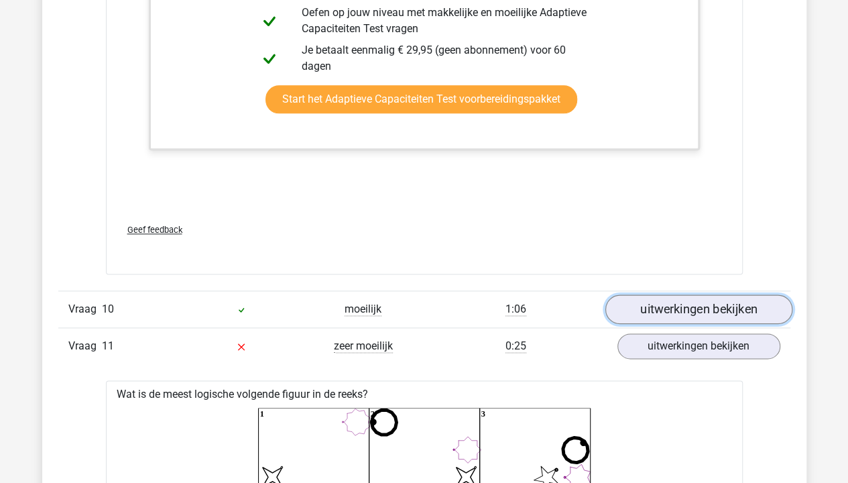
click at [690, 296] on link "uitwerkingen bekijken" at bounding box center [698, 308] width 187 height 29
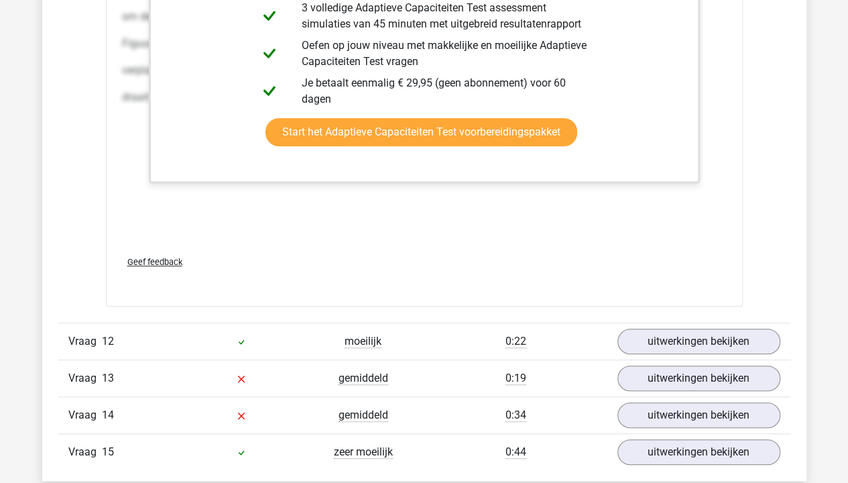
scroll to position [10390, 0]
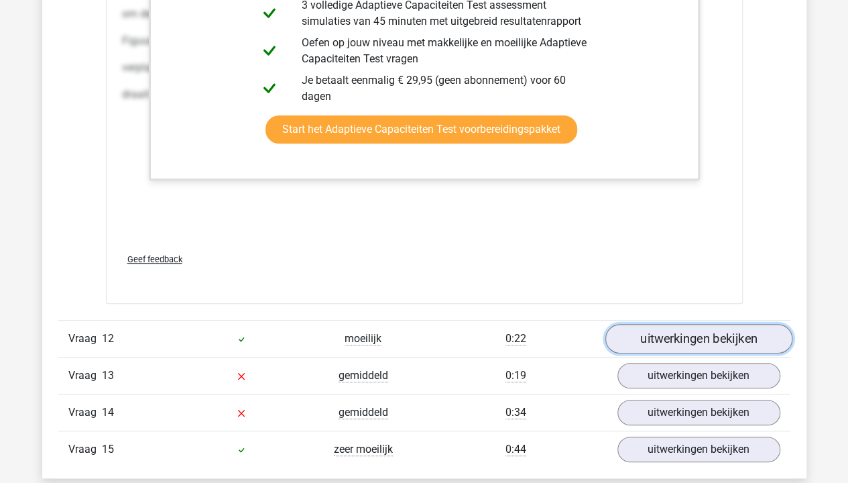
click at [686, 324] on link "uitwerkingen bekijken" at bounding box center [698, 338] width 187 height 29
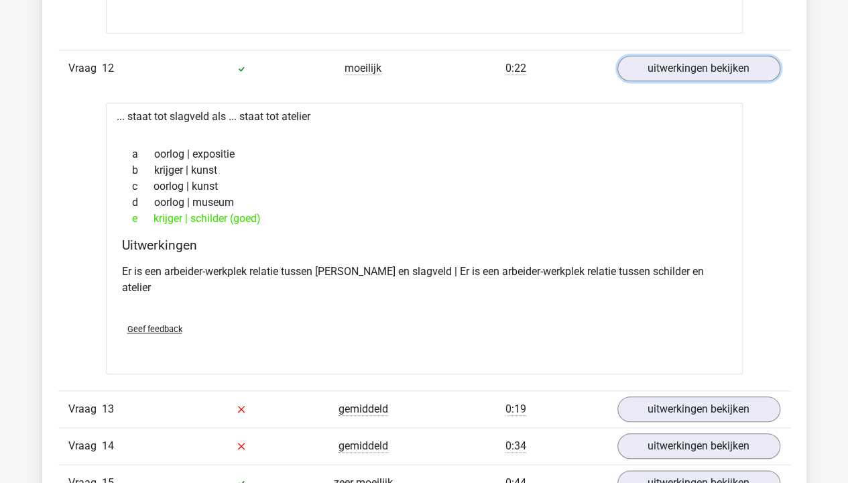
scroll to position [10792, 0]
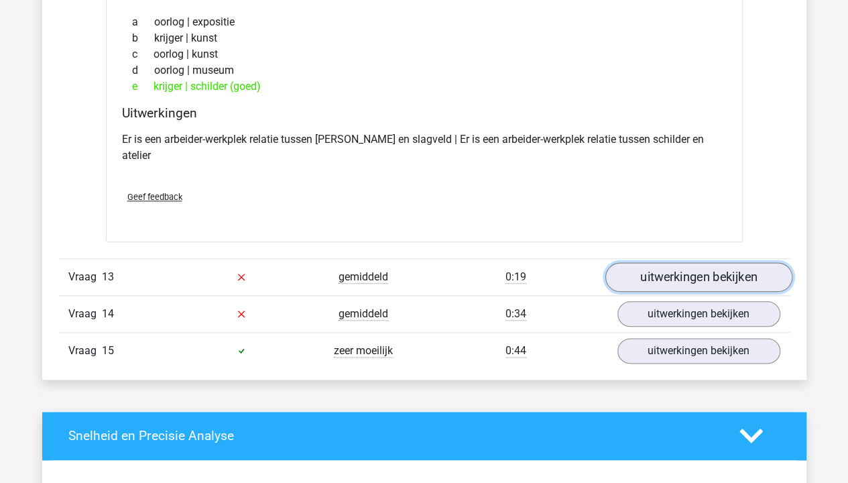
click at [699, 262] on link "uitwerkingen bekijken" at bounding box center [698, 276] width 187 height 29
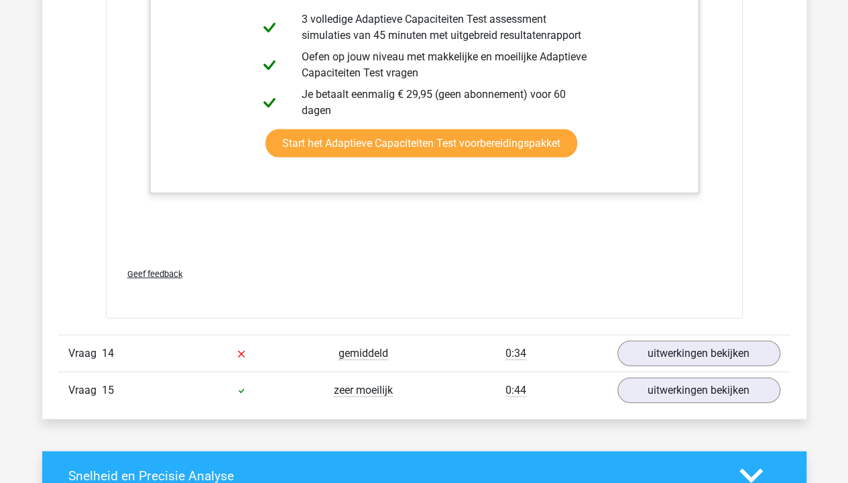
scroll to position [11596, 0]
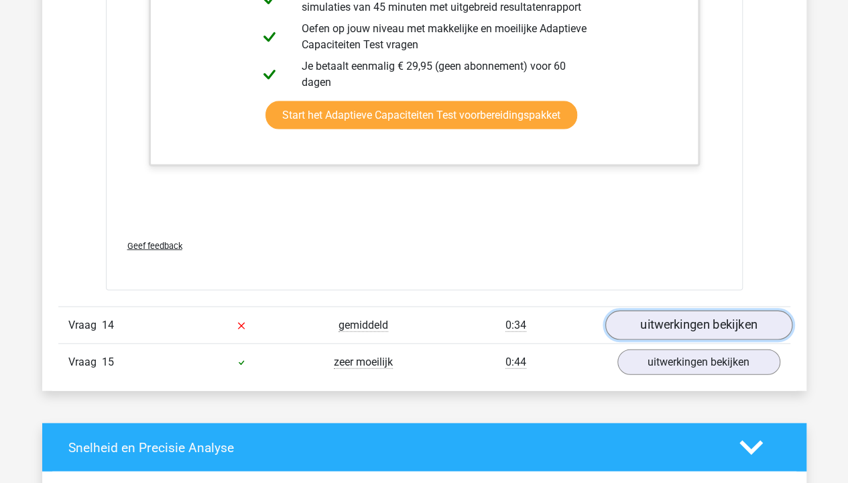
click at [715, 310] on link "uitwerkingen bekijken" at bounding box center [698, 324] width 187 height 29
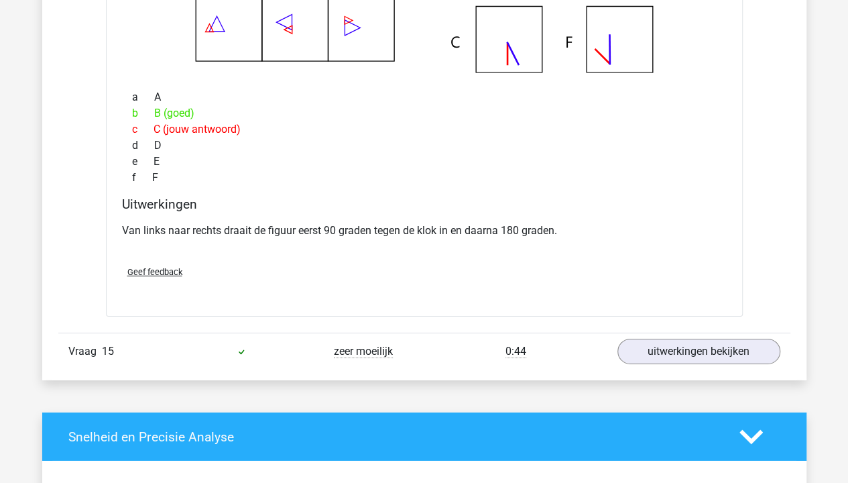
scroll to position [12133, 0]
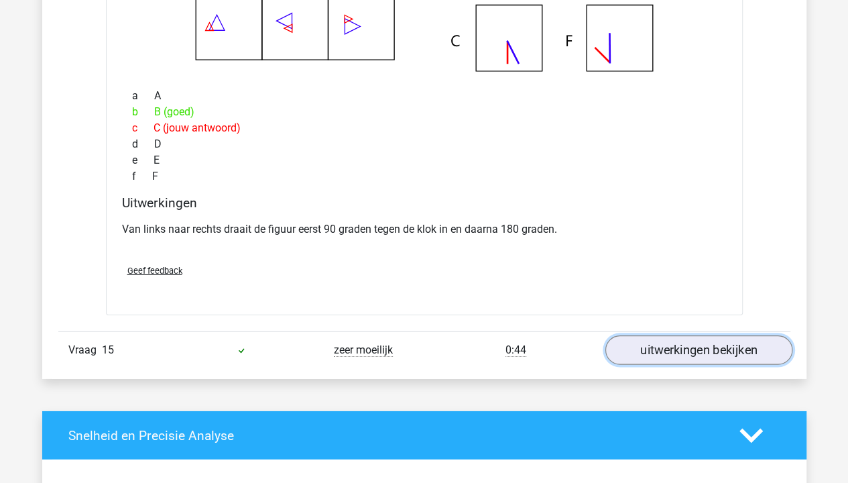
click at [694, 336] on link "uitwerkingen bekijken" at bounding box center [698, 350] width 187 height 29
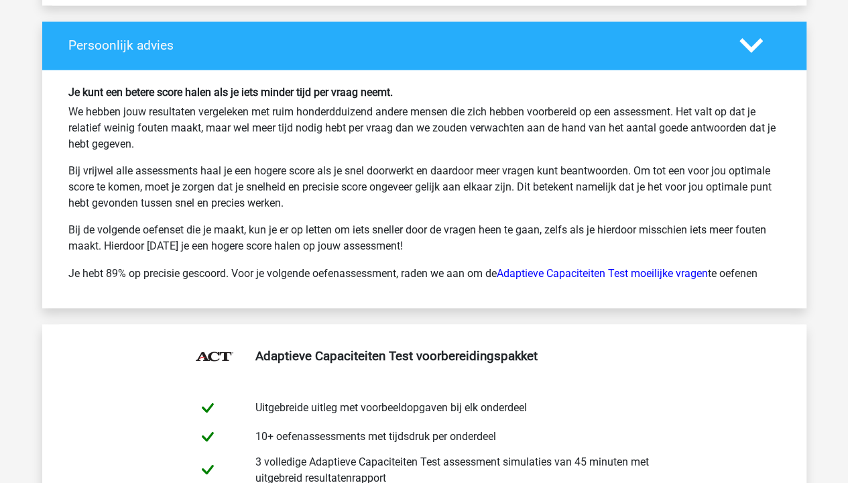
scroll to position [13674, 0]
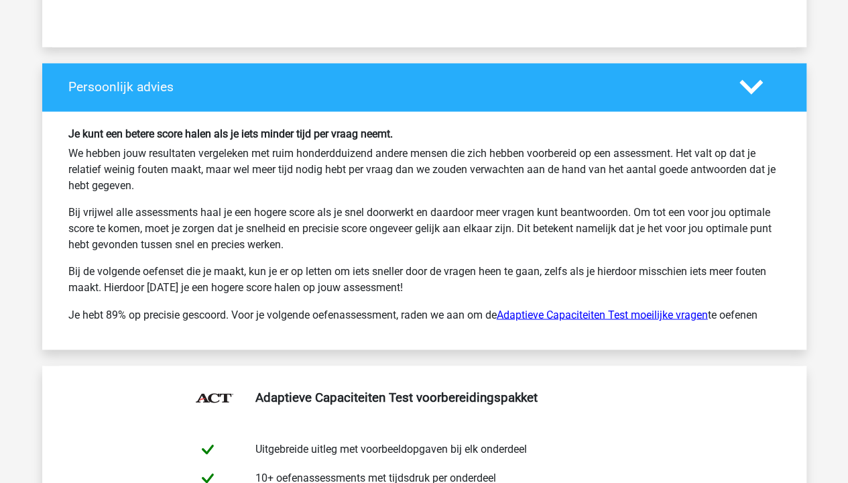
click at [657, 308] on link "Adaptieve Capaciteiten Test moeilijke vragen" at bounding box center [602, 314] width 211 height 13
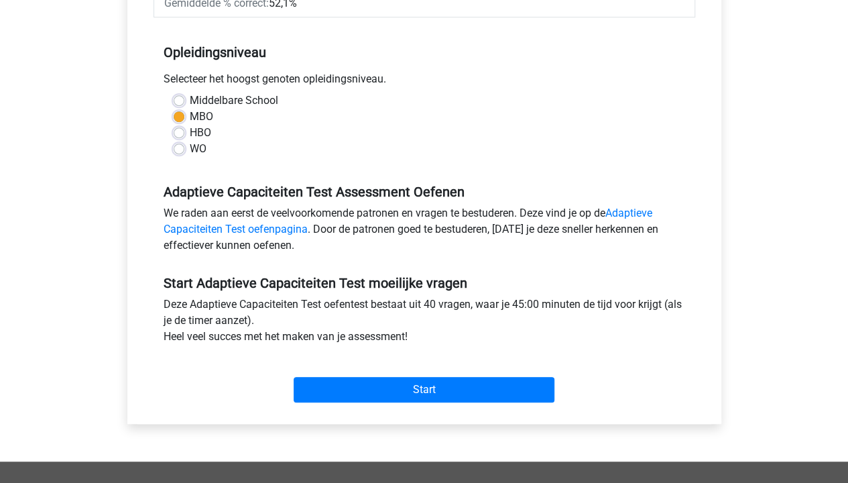
scroll to position [134, 0]
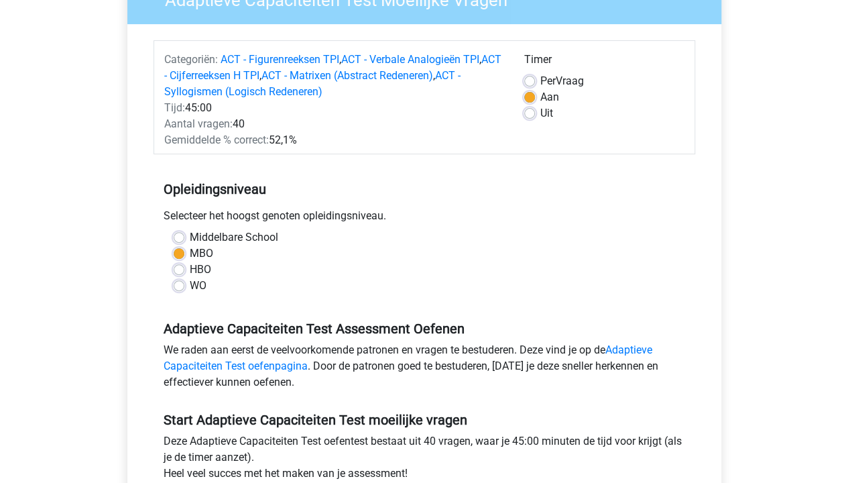
click at [643, 385] on div "We raden aan eerst de veelvoorkomende patronen en vragen te bestuderen. Deze vi…" at bounding box center [424, 369] width 542 height 54
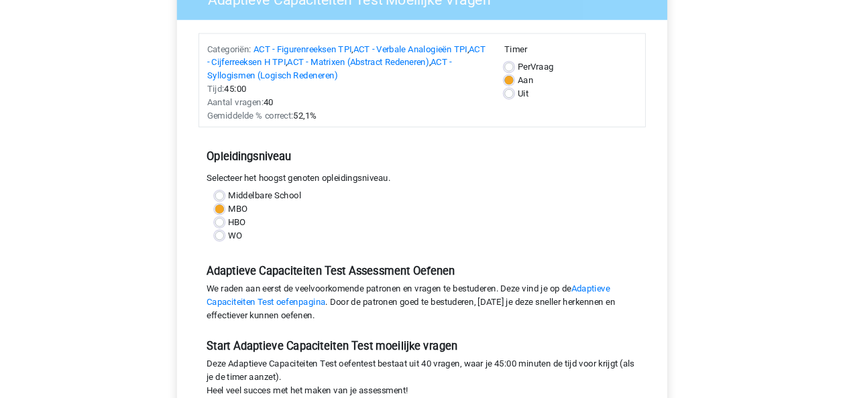
scroll to position [0, 0]
